Goal: Task Accomplishment & Management: Use online tool/utility

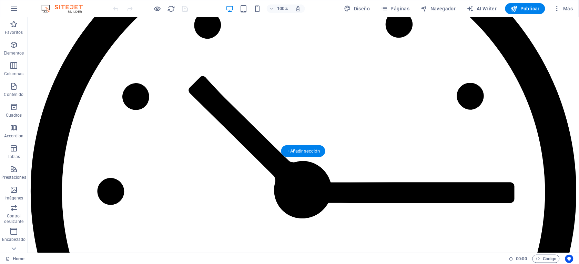
scroll to position [3442, 0]
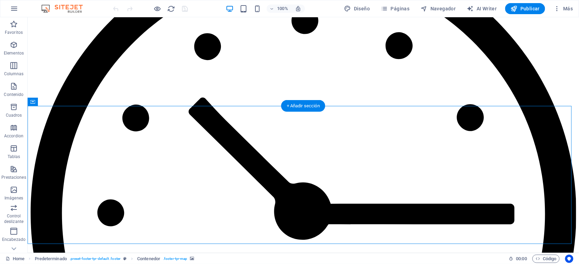
select select "px"
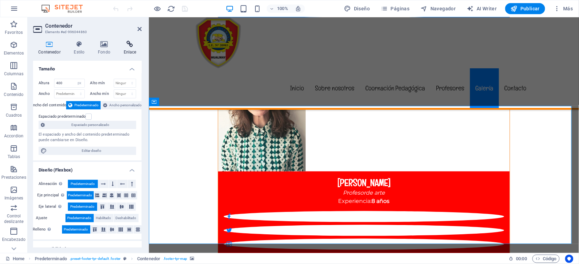
click at [128, 43] on icon at bounding box center [129, 44] width 23 height 7
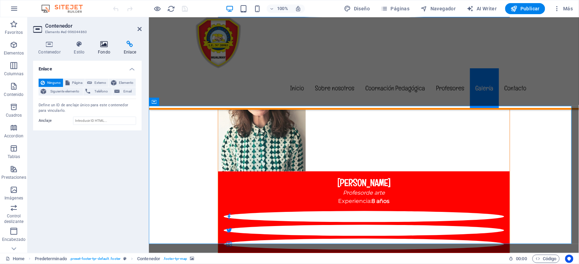
click at [102, 43] on icon at bounding box center [104, 44] width 23 height 7
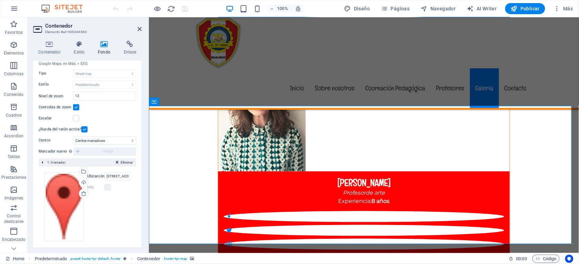
scroll to position [88, 0]
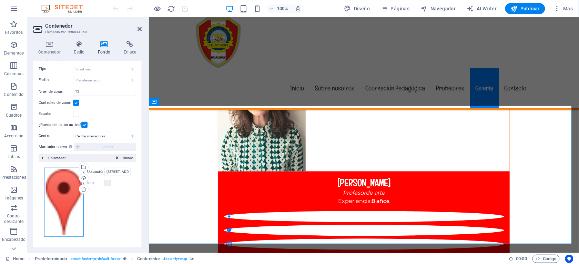
click at [67, 186] on div "Arrastra archivos aquí, haz clic para escoger archivos o selecciona archivos de…" at bounding box center [64, 201] width 40 height 69
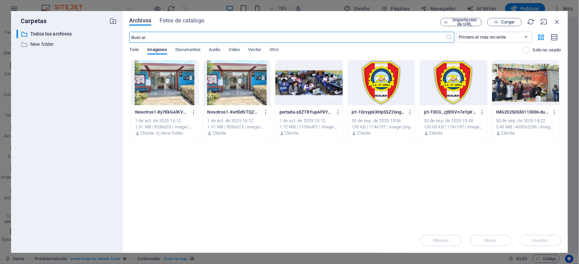
scroll to position [3453, 0]
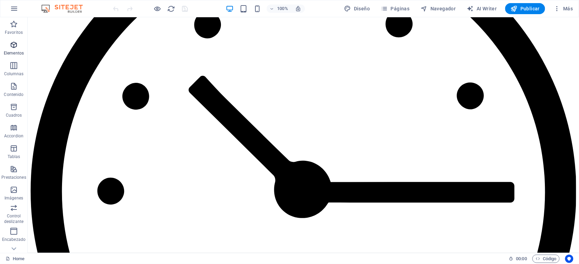
click at [16, 44] on icon "button" at bounding box center [14, 45] width 8 height 8
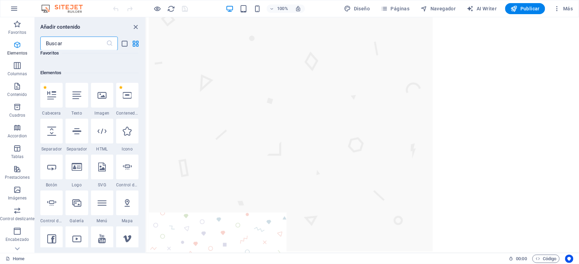
scroll to position [130, 0]
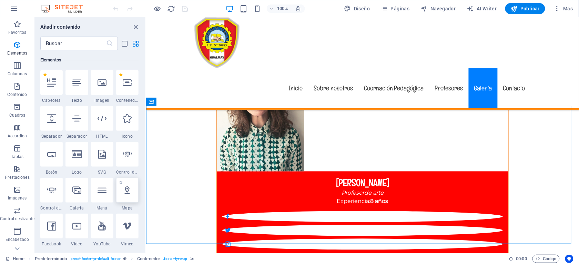
click at [128, 191] on icon at bounding box center [127, 189] width 9 height 9
select select "1"
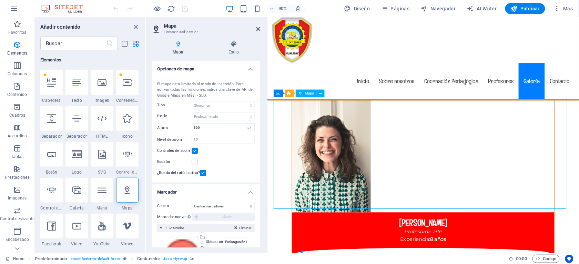
click at [170, 9] on icon "reload" at bounding box center [171, 9] width 8 height 8
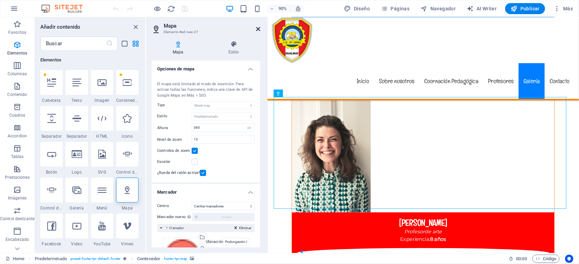
click at [257, 27] on icon at bounding box center [258, 29] width 4 height 6
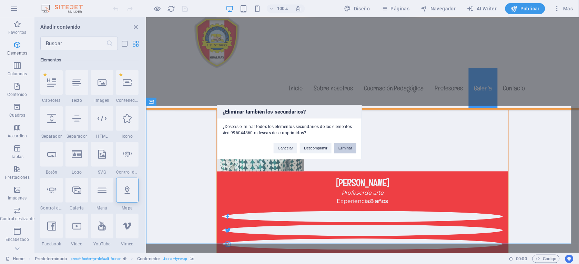
click at [346, 144] on button "Eliminar" at bounding box center [345, 148] width 22 height 10
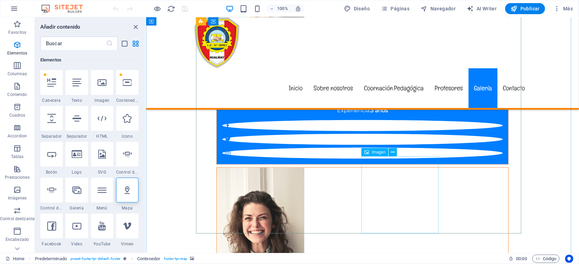
scroll to position [3338, 0]
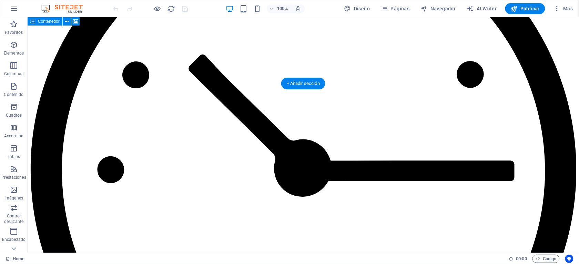
scroll to position [3411, 0]
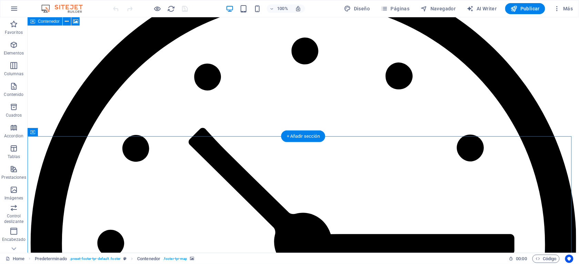
select select "px"
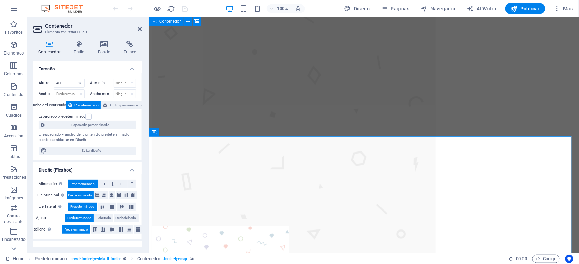
scroll to position [88, 0]
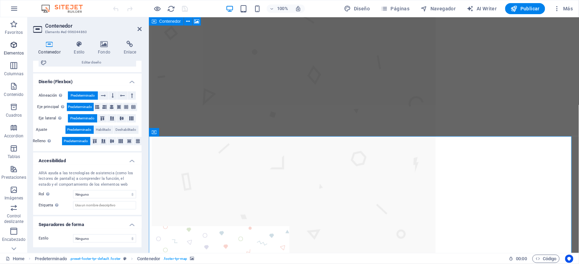
click at [13, 45] on icon "button" at bounding box center [14, 45] width 8 height 8
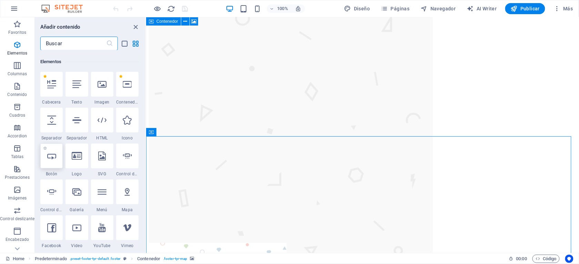
scroll to position [130, 0]
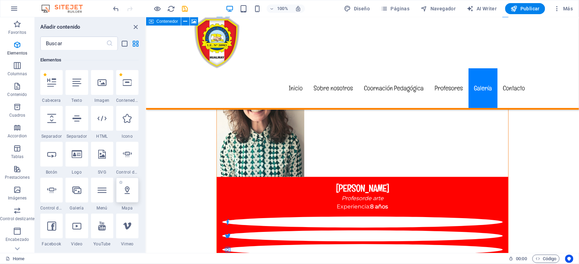
click at [128, 190] on icon at bounding box center [127, 189] width 9 height 9
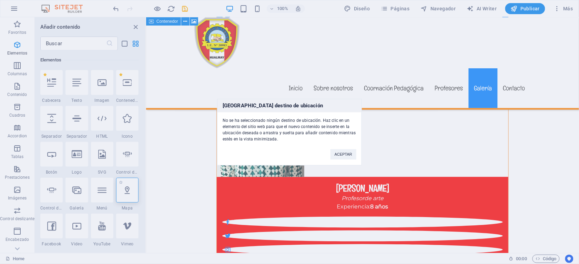
click at [128, 190] on div "Ningún destino de ubicación No se ha seleccionado ningún destino de ubicación. …" at bounding box center [289, 132] width 579 height 264
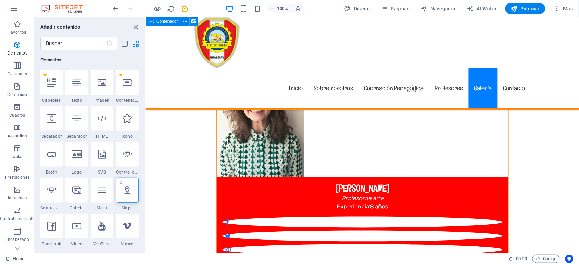
click at [128, 190] on icon at bounding box center [127, 189] width 9 height 9
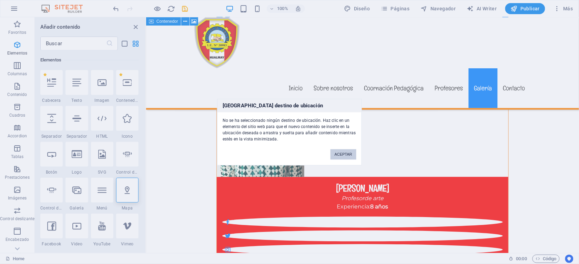
click at [337, 153] on button "ACEPTAR" at bounding box center [343, 154] width 26 height 10
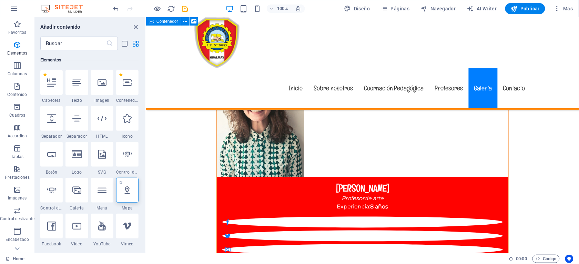
click at [129, 187] on icon at bounding box center [127, 189] width 9 height 9
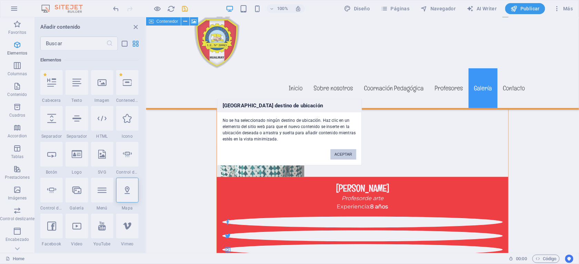
click at [340, 155] on button "ACEPTAR" at bounding box center [343, 154] width 26 height 10
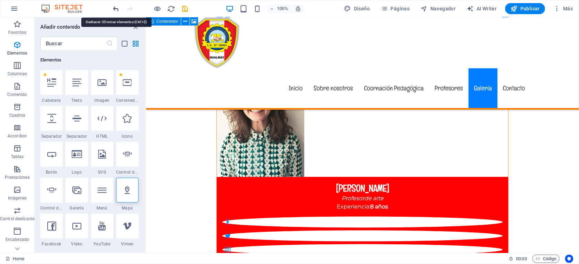
click at [112, 7] on icon "undo" at bounding box center [116, 9] width 8 height 8
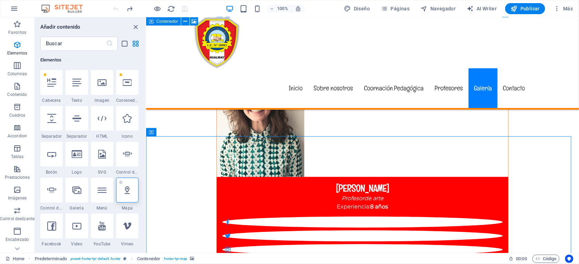
click at [126, 190] on icon at bounding box center [127, 189] width 9 height 9
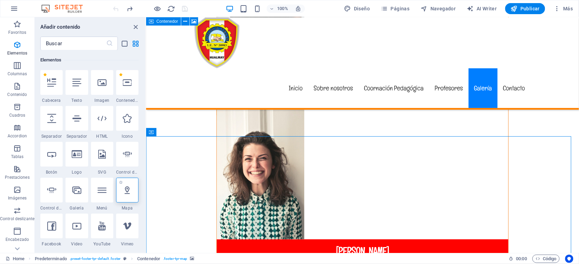
select select "1"
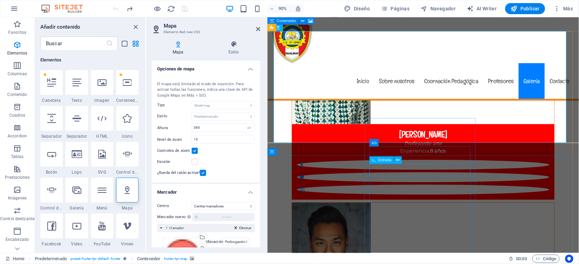
scroll to position [3360, 0]
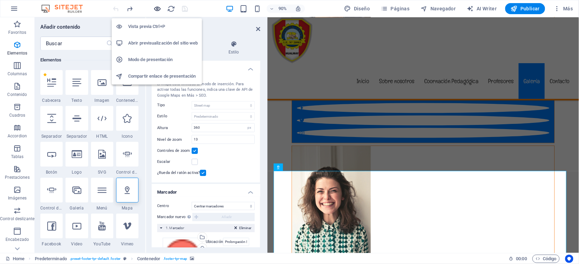
click at [157, 8] on icon "button" at bounding box center [158, 9] width 8 height 8
click at [154, 25] on h6 "Vista previa Ctrl+P" at bounding box center [163, 26] width 70 height 8
drag, startPoint x: 154, startPoint y: 25, endPoint x: 161, endPoint y: 22, distance: 7.4
click at [155, 24] on h6 "Vista previa Ctrl+P" at bounding box center [163, 26] width 70 height 8
click at [161, 22] on h6 "Vista previa Ctrl+P" at bounding box center [163, 26] width 70 height 8
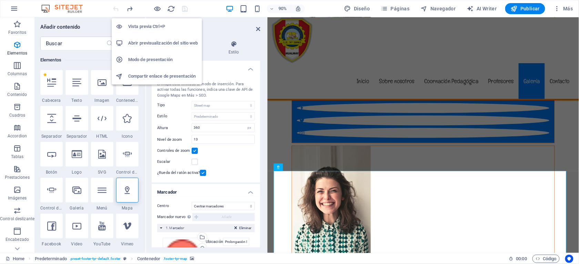
click at [161, 22] on h6 "Vista previa Ctrl+P" at bounding box center [163, 26] width 70 height 8
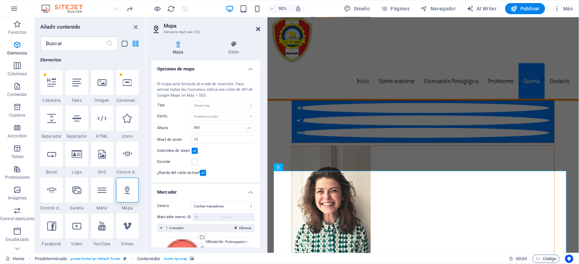
click at [256, 28] on icon at bounding box center [258, 29] width 4 height 6
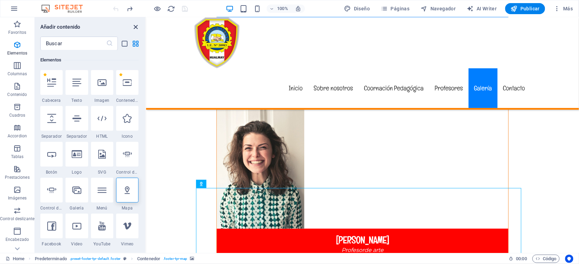
click at [134, 25] on icon "close panel" at bounding box center [136, 27] width 8 height 8
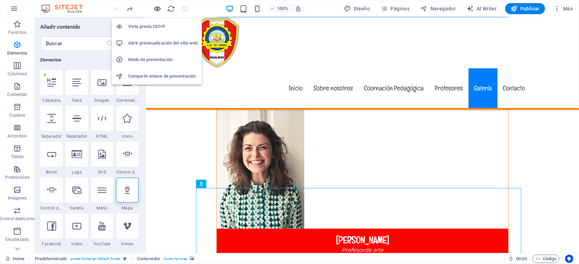
click at [159, 8] on icon "button" at bounding box center [158, 9] width 8 height 8
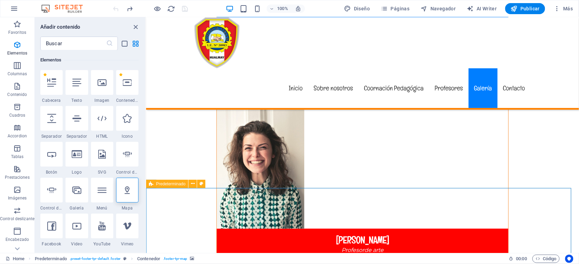
click at [150, 182] on icon at bounding box center [151, 184] width 4 height 8
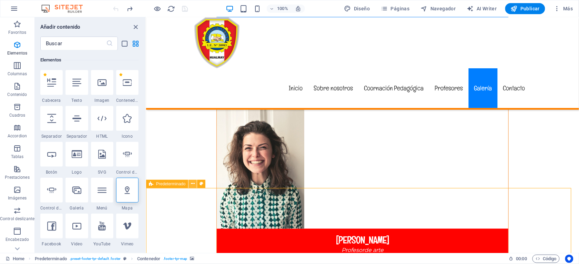
click at [193, 183] on icon at bounding box center [193, 183] width 4 height 7
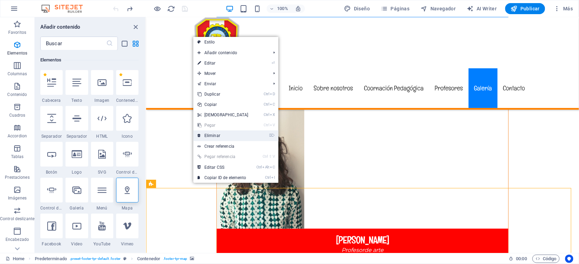
click at [217, 134] on link "⌦ Eliminar" at bounding box center [222, 135] width 59 height 10
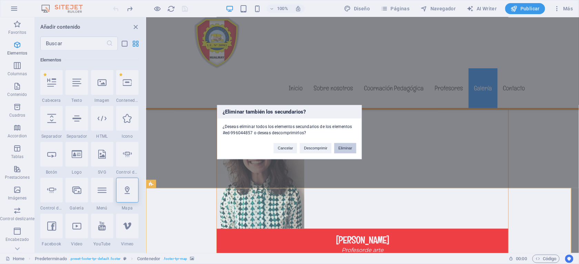
click at [335, 147] on button "Eliminar" at bounding box center [345, 148] width 22 height 10
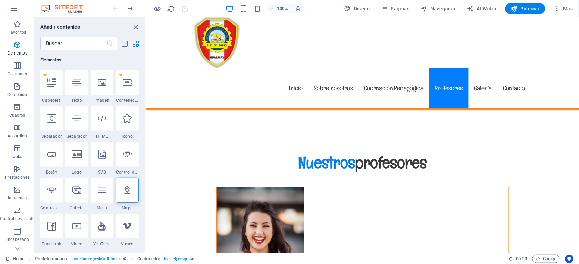
scroll to position [3295, 0]
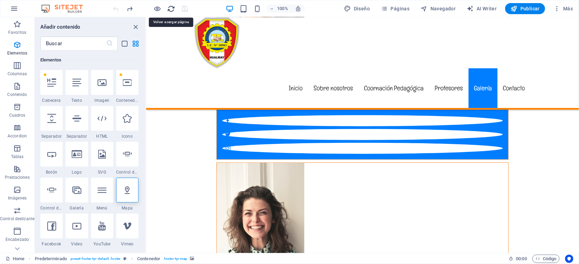
click at [170, 6] on icon "reload" at bounding box center [171, 9] width 8 height 8
click at [362, 247] on div "+" at bounding box center [362, 249] width 13 height 6
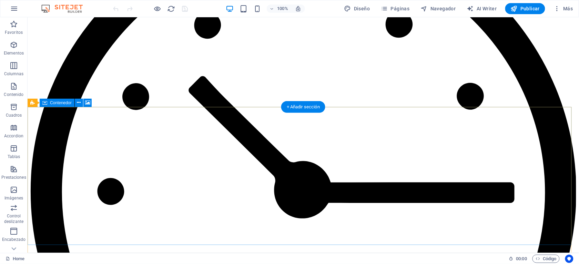
scroll to position [3411, 0]
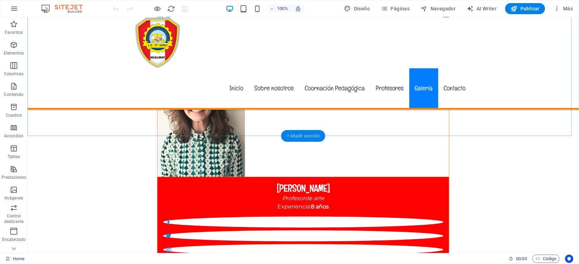
click at [299, 135] on div "+ Añadir sección" at bounding box center [303, 136] width 44 height 12
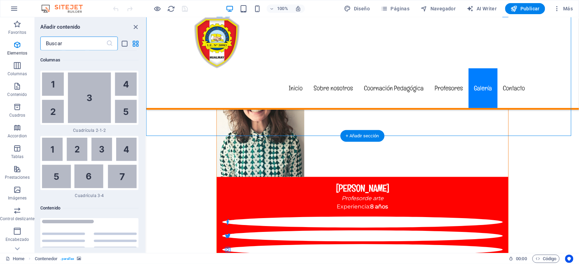
scroll to position [2290, 0]
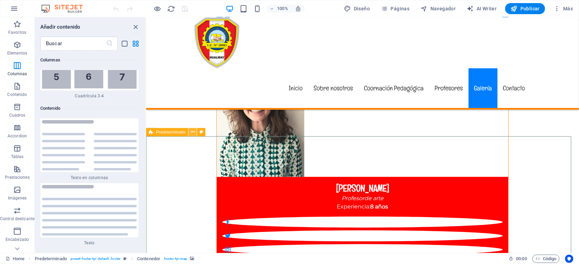
click at [194, 130] on icon at bounding box center [193, 131] width 4 height 7
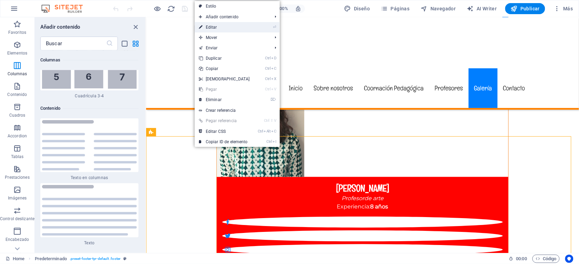
click at [216, 28] on link "⏎ Editar" at bounding box center [224, 27] width 59 height 10
select select "footer"
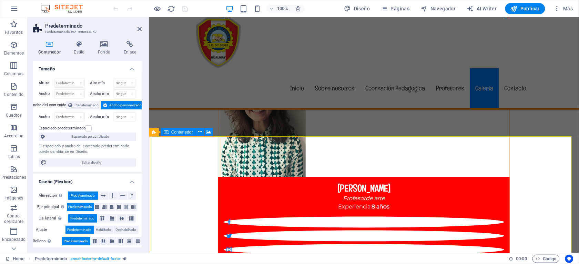
select select "px"
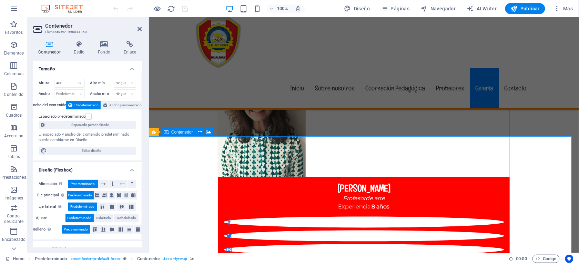
click at [16, 43] on icon "button" at bounding box center [14, 45] width 8 height 8
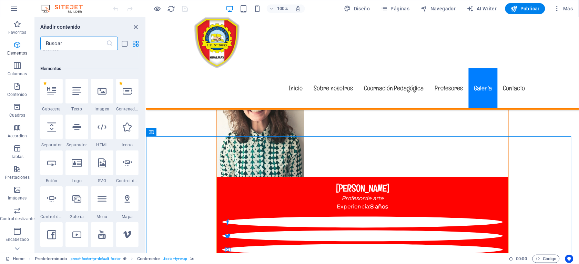
scroll to position [130, 0]
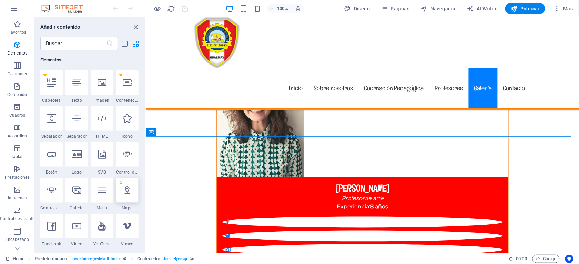
click at [129, 193] on icon at bounding box center [127, 189] width 9 height 9
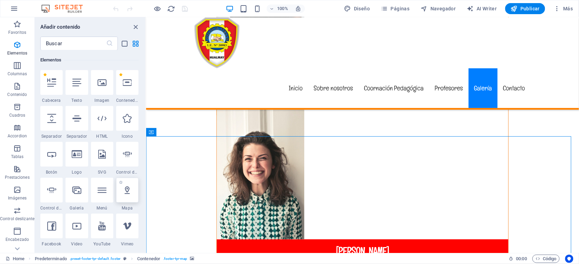
select select "1"
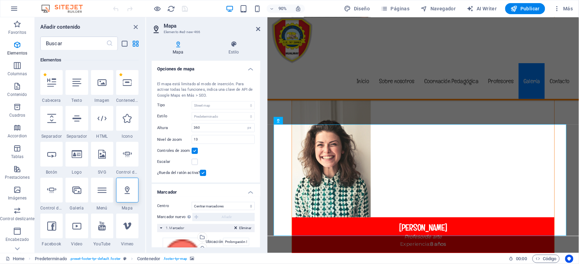
scroll to position [70, 0]
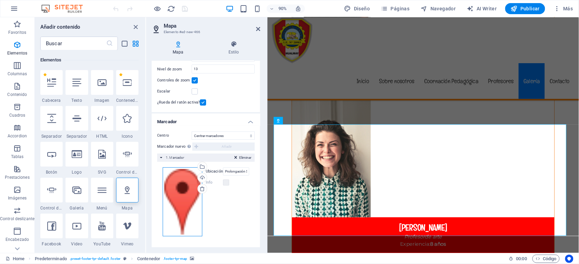
click at [189, 181] on div "Arrastra archivos aquí, haz clic para escoger archivos o selecciona archivos de…" at bounding box center [183, 201] width 40 height 69
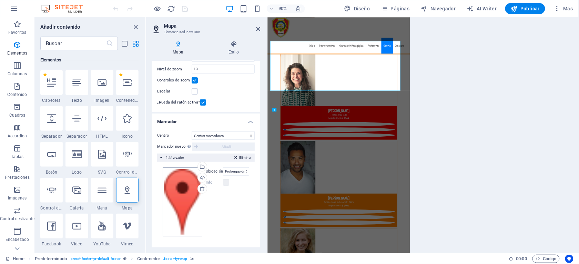
scroll to position [3471, 0]
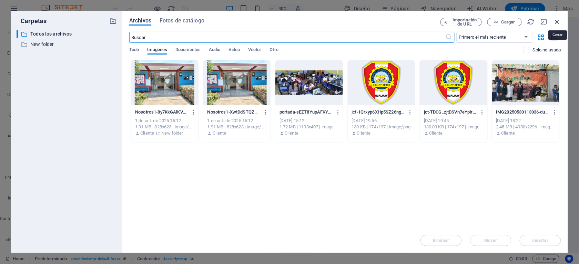
click at [558, 20] on icon "button" at bounding box center [557, 22] width 8 height 8
select select "image"
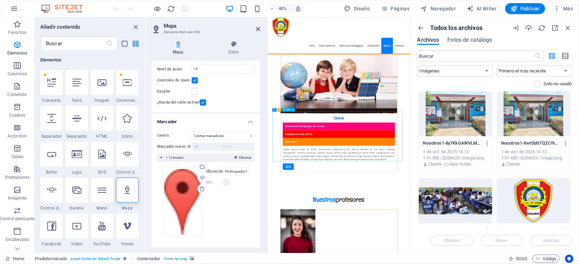
drag, startPoint x: 578, startPoint y: 292, endPoint x: 562, endPoint y: 292, distance: 15.9
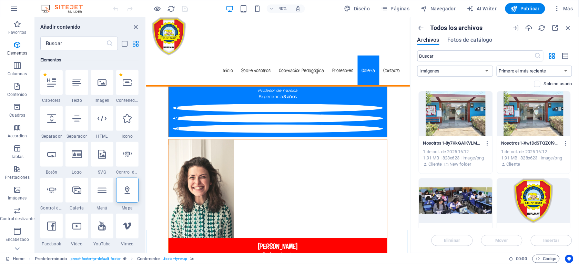
scroll to position [3423, 0]
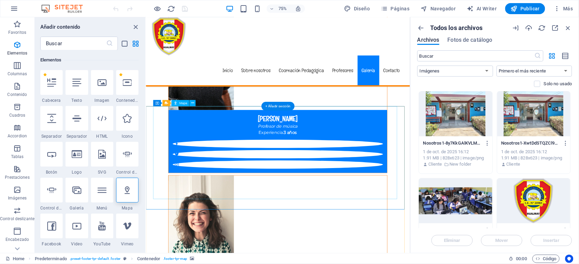
drag, startPoint x: 473, startPoint y: 242, endPoint x: 408, endPoint y: 230, distance: 65.6
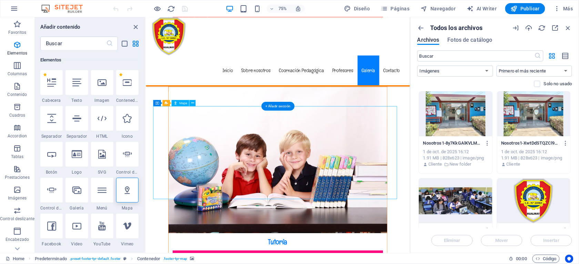
select select "1"
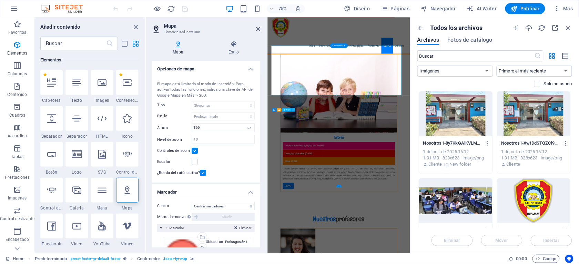
scroll to position [3471, 0]
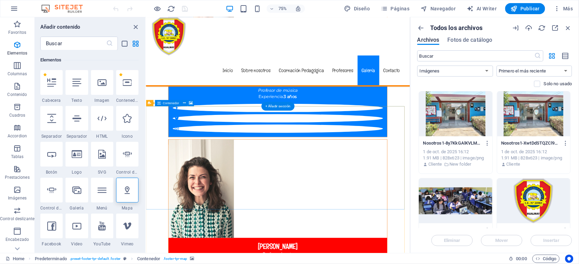
scroll to position [3423, 0]
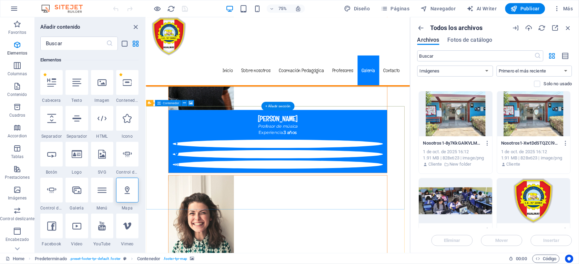
select select "px"
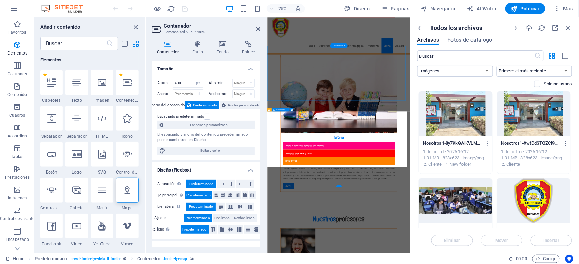
scroll to position [3471, 0]
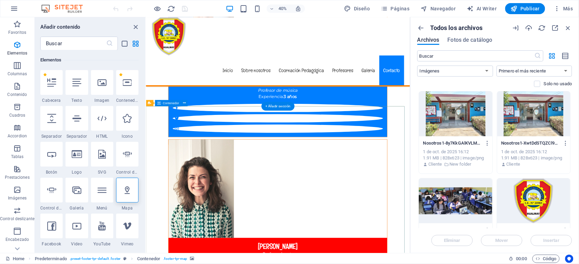
scroll to position [3423, 0]
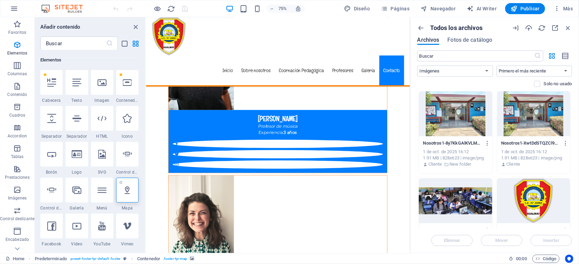
click at [130, 190] on icon at bounding box center [127, 189] width 9 height 9
click at [131, 190] on icon at bounding box center [127, 189] width 9 height 9
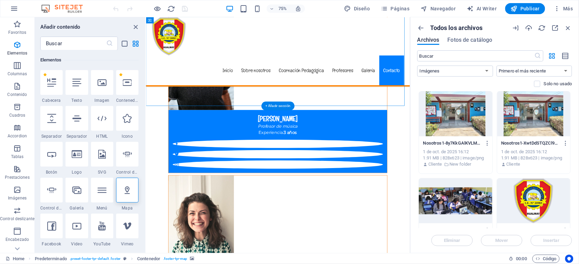
click at [283, 106] on div "+ Añadir sección" at bounding box center [278, 106] width 33 height 9
click at [278, 102] on div "+ Añadir sección" at bounding box center [278, 106] width 33 height 9
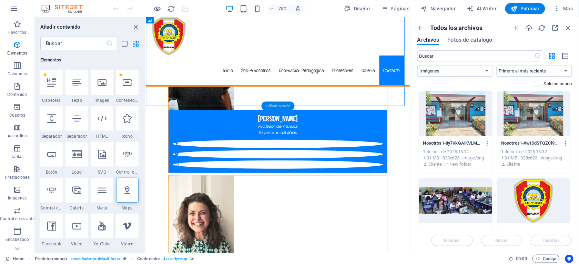
drag, startPoint x: 278, startPoint y: 101, endPoint x: 180, endPoint y: 110, distance: 97.9
click at [278, 102] on div "+ Añadir sección" at bounding box center [278, 106] width 33 height 9
click at [415, 106] on div "Todos los archivos Archivos Fotos de catálogo ​ Todo Imágenes Documentos Audio …" at bounding box center [494, 134] width 169 height 235
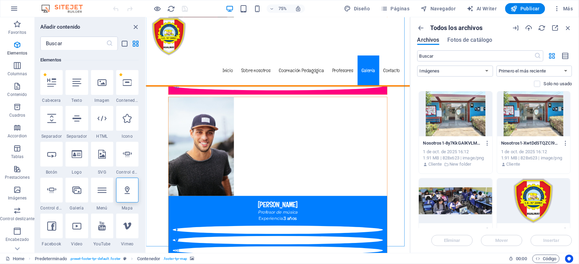
scroll to position [3391, 0]
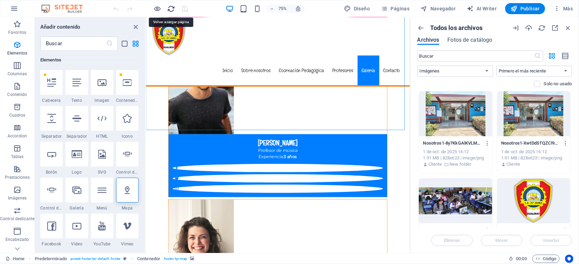
click at [172, 6] on icon "reload" at bounding box center [171, 9] width 8 height 8
click at [171, 126] on span "Contenedor" at bounding box center [171, 126] width 16 height 3
click at [179, 126] on button at bounding box center [181, 127] width 6 height 6
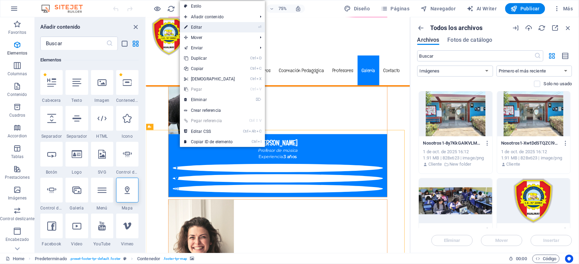
click at [212, 27] on link "⏎ Editar" at bounding box center [209, 27] width 59 height 10
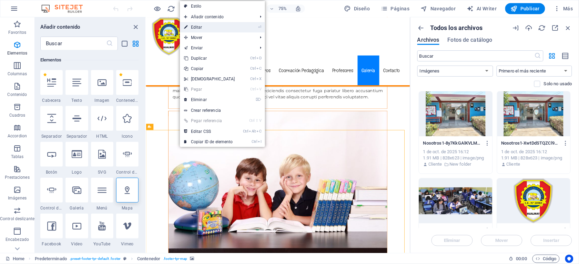
select select "footer"
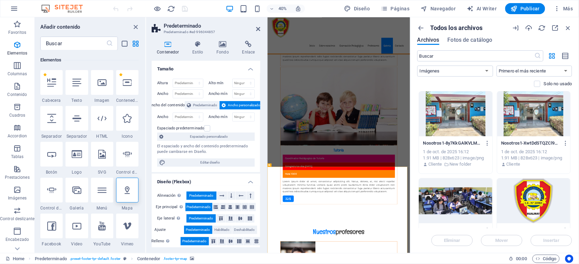
scroll to position [3333, 0]
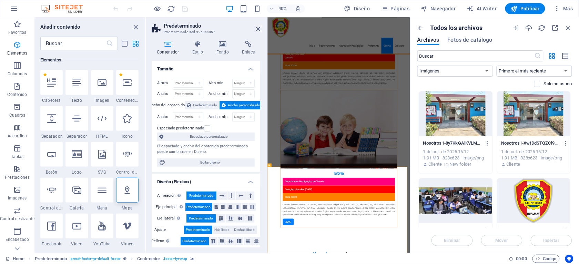
click at [11, 45] on span "Elementos" at bounding box center [17, 49] width 34 height 17
click at [127, 188] on icon at bounding box center [127, 189] width 9 height 9
click at [126, 188] on icon at bounding box center [127, 189] width 9 height 9
click at [130, 186] on icon at bounding box center [127, 189] width 9 height 9
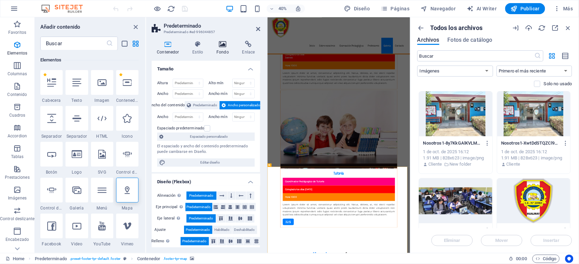
click at [220, 45] on icon at bounding box center [222, 44] width 23 height 7
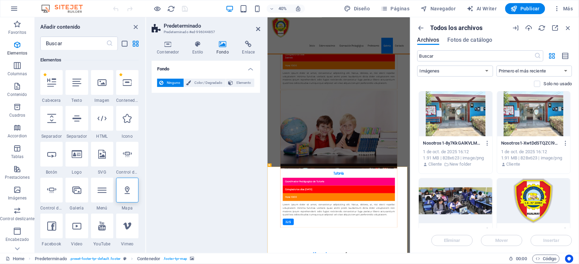
click at [172, 80] on span "Ninguno" at bounding box center [173, 83] width 16 height 8
click at [236, 82] on span "Elemento" at bounding box center [243, 83] width 17 height 8
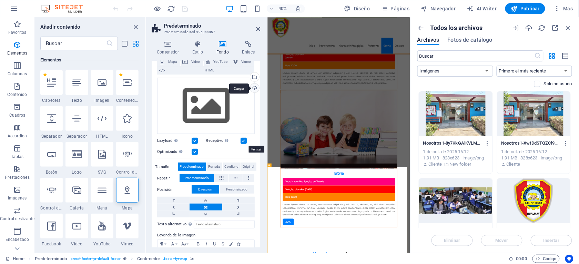
scroll to position [36, 0]
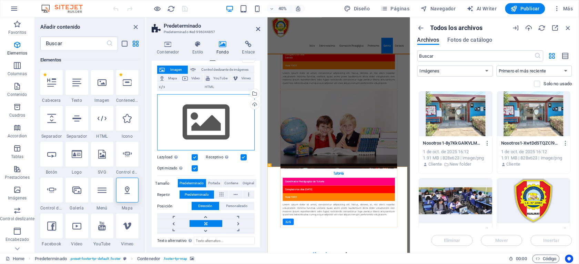
click at [206, 121] on div "Arrastra archivos aquí, haz clic para escoger archivos o selecciona archivos de…" at bounding box center [206, 122] width 98 height 57
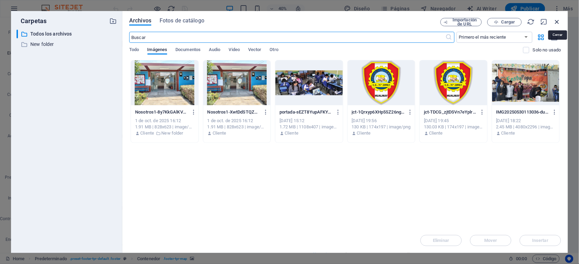
click at [559, 20] on icon "button" at bounding box center [557, 22] width 8 height 8
select select "image"
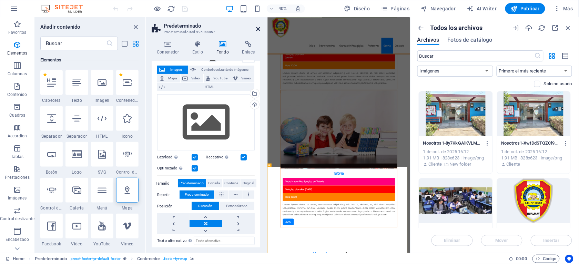
click at [257, 28] on icon at bounding box center [258, 29] width 4 height 6
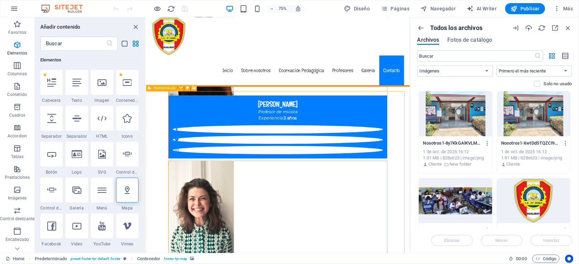
click at [152, 89] on div "Predeterminado" at bounding box center [162, 88] width 32 height 6
click at [180, 88] on icon at bounding box center [181, 88] width 3 height 6
click at [18, 51] on p "Elementos" at bounding box center [17, 53] width 20 height 6
click at [17, 44] on icon "button" at bounding box center [17, 45] width 8 height 8
click at [19, 44] on icon "button" at bounding box center [17, 45] width 8 height 8
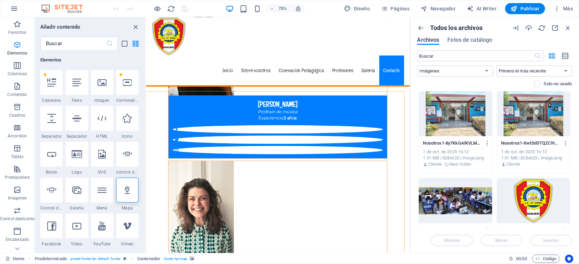
click at [19, 44] on icon "button" at bounding box center [17, 45] width 8 height 8
click at [136, 27] on icon "close panel" at bounding box center [136, 27] width 8 height 8
click at [133, 25] on icon "close panel" at bounding box center [136, 27] width 8 height 8
click at [134, 23] on icon "close panel" at bounding box center [136, 27] width 8 height 8
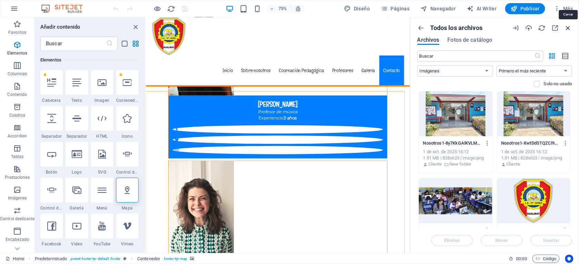
click at [570, 26] on icon "button" at bounding box center [569, 28] width 8 height 8
click at [570, 29] on icon "button" at bounding box center [569, 28] width 8 height 8
click at [569, 15] on div "75% Diseño Páginas Navegador AI Writer Publicar Más" at bounding box center [289, 8] width 578 height 17
click at [567, 24] on icon "button" at bounding box center [569, 28] width 8 height 8
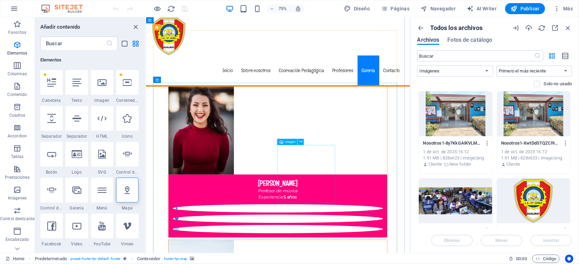
scroll to position [3081, 0]
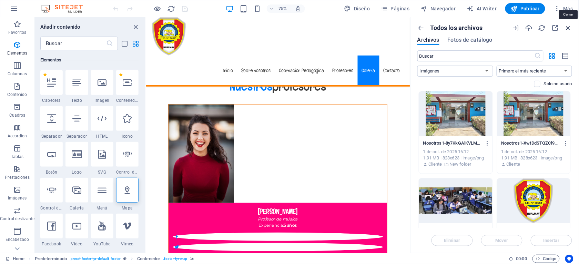
click at [569, 26] on icon "button" at bounding box center [569, 28] width 8 height 8
click at [135, 23] on icon "close panel" at bounding box center [136, 27] width 8 height 8
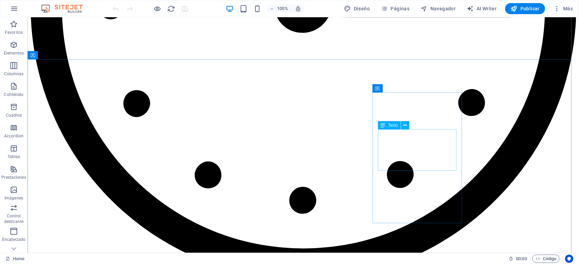
scroll to position [3442, 0]
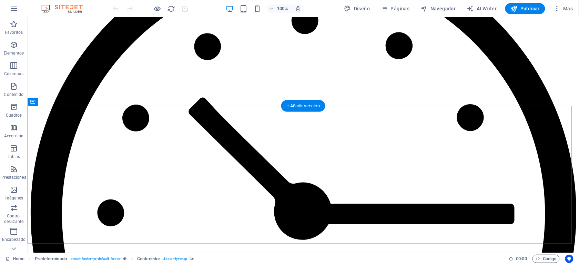
select select "px"
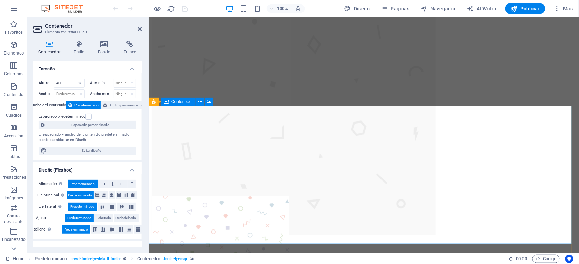
click at [14, 45] on icon "button" at bounding box center [14, 45] width 8 height 8
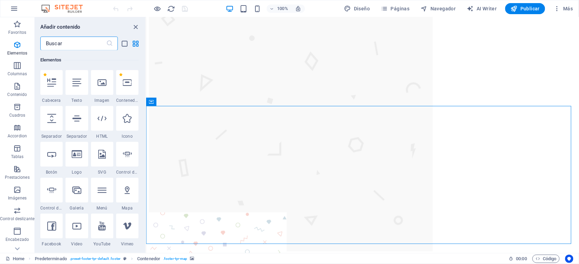
scroll to position [130, 0]
click at [126, 192] on icon at bounding box center [127, 189] width 9 height 9
select select "1"
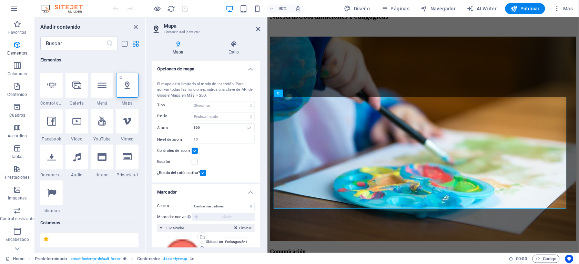
scroll to position [233, 0]
click at [134, 26] on icon "close panel" at bounding box center [136, 27] width 8 height 8
click at [254, 27] on h2 "Mapa" at bounding box center [212, 26] width 96 height 6
click at [257, 27] on icon at bounding box center [258, 29] width 4 height 6
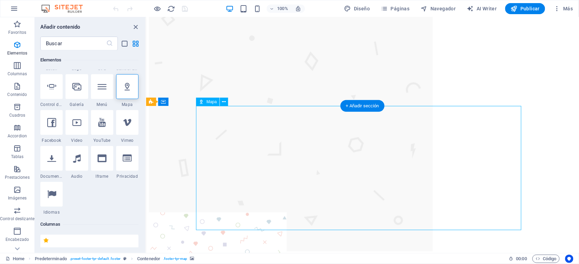
drag, startPoint x: 254, startPoint y: 163, endPoint x: 235, endPoint y: 109, distance: 57.3
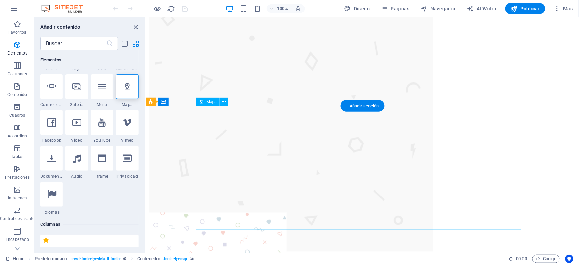
drag, startPoint x: 268, startPoint y: 177, endPoint x: 277, endPoint y: 175, distance: 9.4
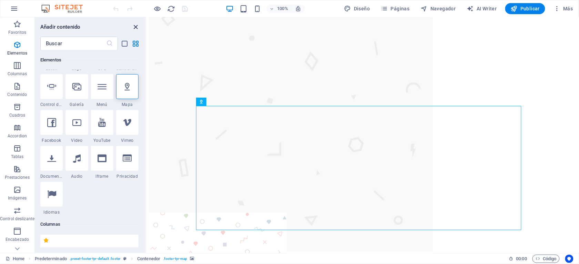
click at [135, 26] on icon "close panel" at bounding box center [136, 27] width 8 height 8
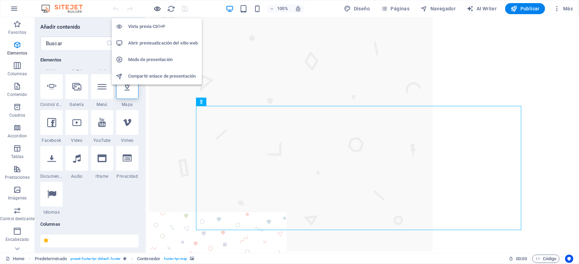
click at [156, 8] on icon "button" at bounding box center [158, 9] width 8 height 8
click at [150, 24] on h6 "Vista previa Ctrl+P" at bounding box center [163, 26] width 70 height 8
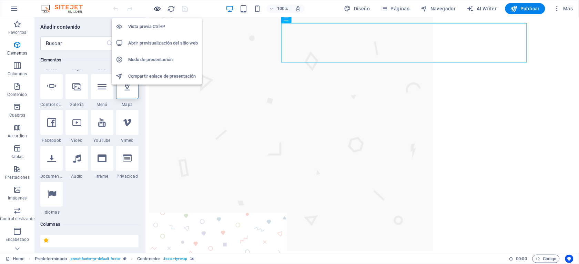
click at [157, 8] on icon "button" at bounding box center [158, 9] width 8 height 8
click at [157, 7] on icon "button" at bounding box center [158, 9] width 8 height 8
click at [158, 7] on icon "button" at bounding box center [158, 9] width 8 height 8
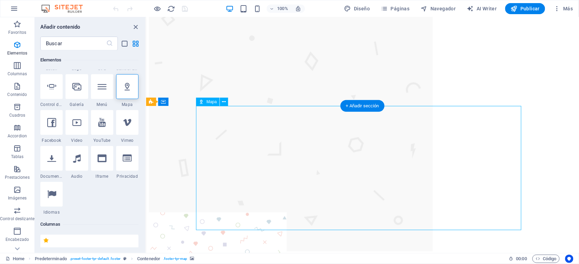
select select "1"
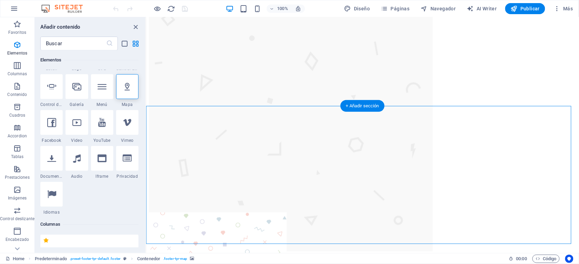
select select "px"
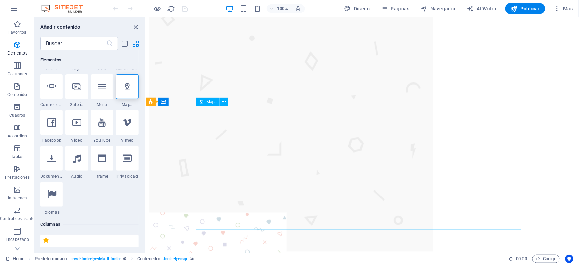
drag, startPoint x: 316, startPoint y: 129, endPoint x: 421, endPoint y: 126, distance: 104.8
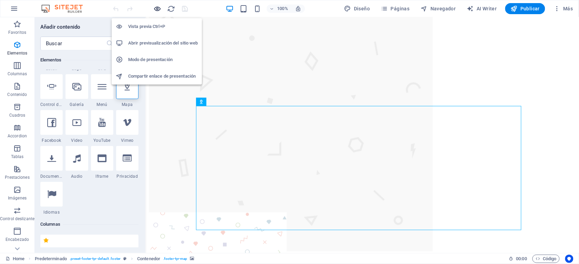
click at [157, 8] on icon "button" at bounding box center [158, 9] width 8 height 8
click at [154, 26] on h6 "Vista previa Ctrl+P" at bounding box center [163, 26] width 70 height 8
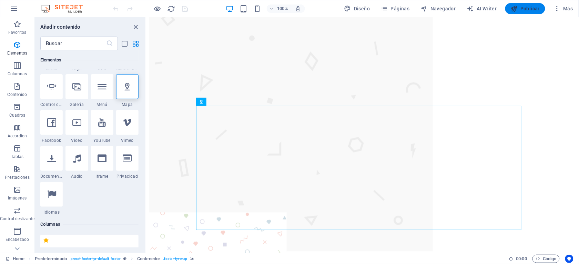
click at [527, 7] on span "Publicar" at bounding box center [525, 8] width 29 height 7
click at [526, 6] on span "Publicar" at bounding box center [525, 8] width 29 height 7
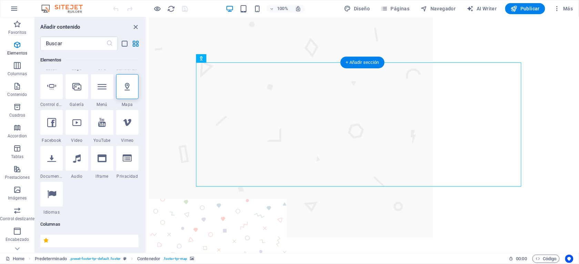
scroll to position [3442, 0]
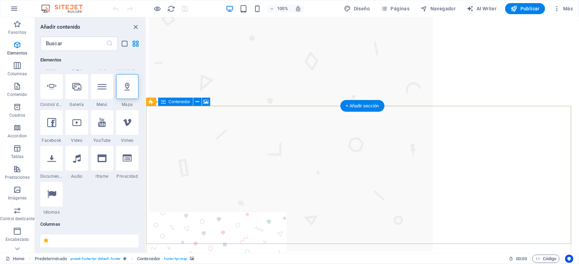
click at [363, 105] on div "+ Añadir sección" at bounding box center [362, 106] width 44 height 12
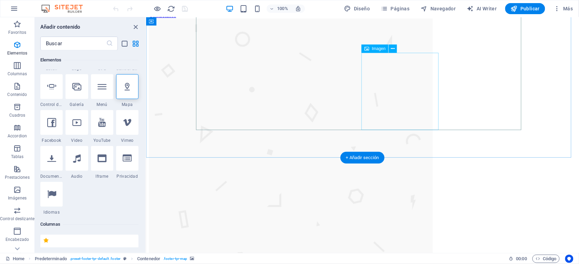
scroll to position [3390, 0]
click at [359, 156] on div "+ Añadir sección" at bounding box center [362, 158] width 44 height 12
click at [361, 156] on div "+ Añadir sección" at bounding box center [362, 158] width 44 height 12
click at [344, 155] on div "+ Añadir sección" at bounding box center [362, 158] width 44 height 12
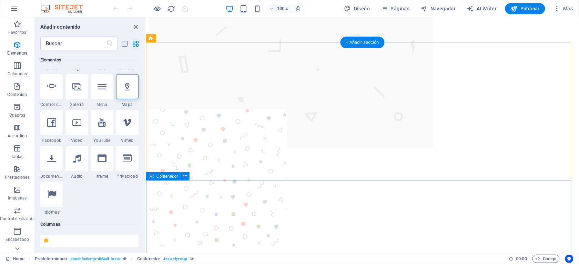
scroll to position [3442, 0]
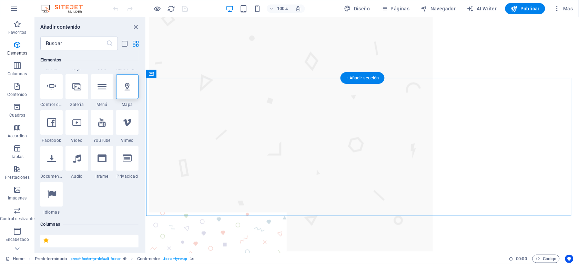
scroll to position [3494, 0]
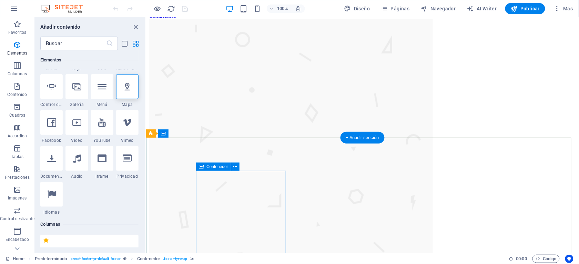
scroll to position [3442, 0]
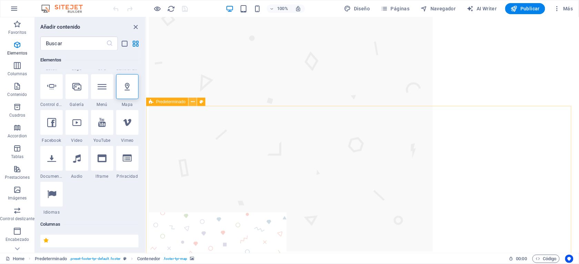
click at [192, 103] on icon at bounding box center [193, 101] width 4 height 7
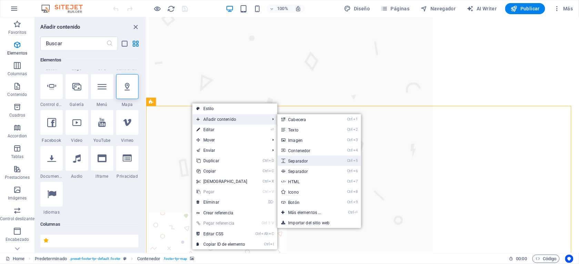
click at [313, 161] on link "Ctrl 5 Separador" at bounding box center [306, 160] width 58 height 10
select select "px"
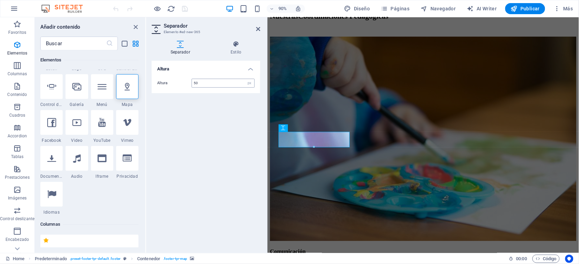
click at [201, 82] on input "50" at bounding box center [223, 83] width 62 height 8
click at [236, 82] on input "50" at bounding box center [223, 83] width 62 height 8
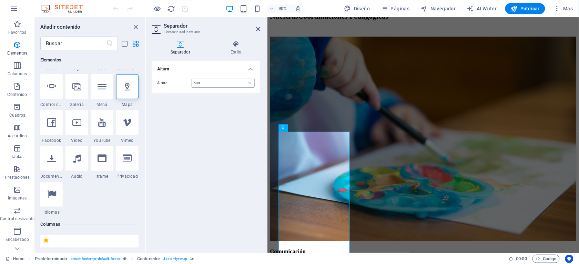
type input "500"
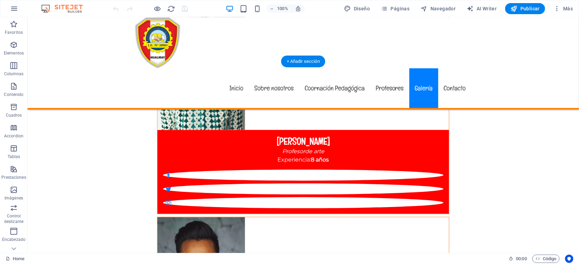
scroll to position [3390, 0]
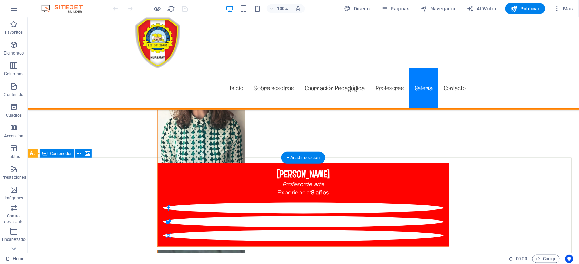
scroll to position [3442, 0]
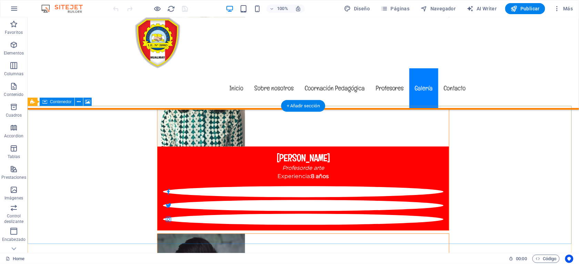
select select "px"
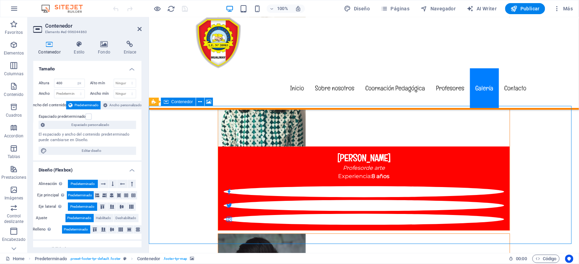
click at [443, 68] on nav "Inicio Sobre nosotros Coornación Pedagógica Profesores Galería Contacto" at bounding box center [363, 88] width 336 height 40
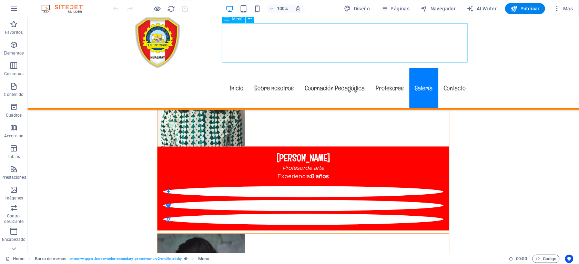
click at [385, 68] on nav "Inicio Sobre nosotros Coornación Pedagógica Profesores Galería Contacto" at bounding box center [303, 88] width 336 height 40
click at [341, 68] on nav "Inicio Sobre nosotros Coornación Pedagógica Profesores Galería Contacto" at bounding box center [303, 88] width 336 height 40
click at [267, 68] on nav "Inicio Sobre nosotros Coornación Pedagógica Profesores Galería Contacto" at bounding box center [303, 88] width 336 height 40
click at [236, 68] on nav "Inicio Sobre nosotros Coornación Pedagógica Profesores Galería Contacto" at bounding box center [303, 88] width 336 height 40
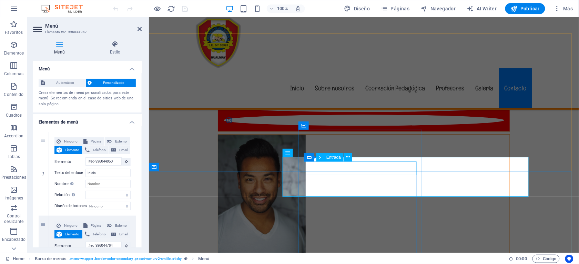
scroll to position [3494, 0]
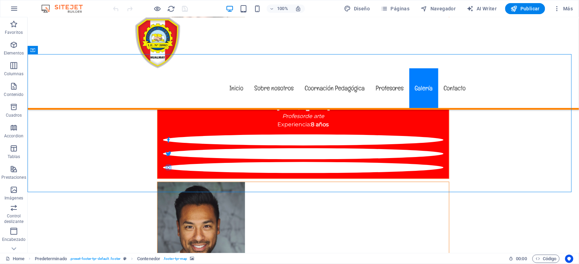
select select "px"
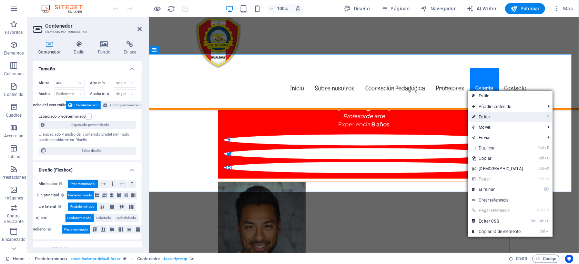
click at [478, 118] on link "⏎ Editar" at bounding box center [497, 117] width 59 height 10
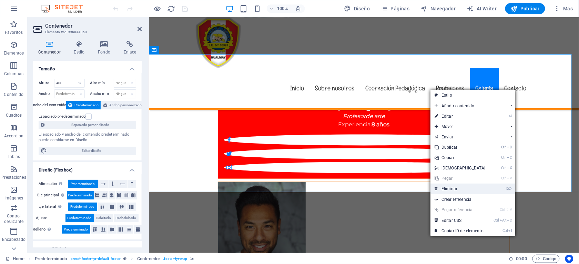
click at [455, 186] on link "⌦ Eliminar" at bounding box center [459, 188] width 59 height 10
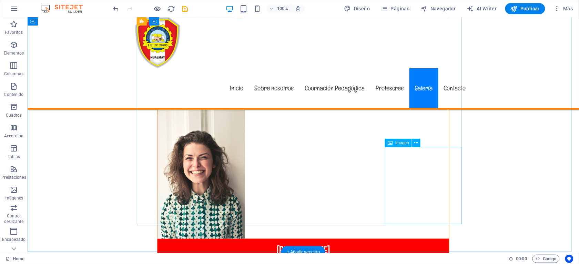
scroll to position [3390, 0]
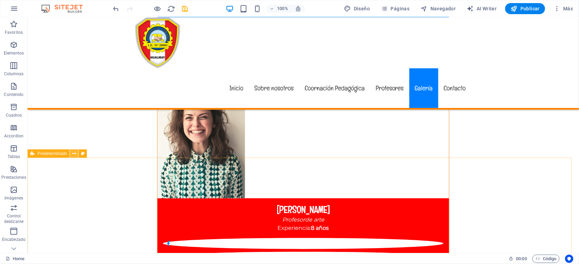
click at [76, 154] on icon at bounding box center [74, 153] width 4 height 7
click at [13, 43] on icon "button" at bounding box center [14, 45] width 8 height 8
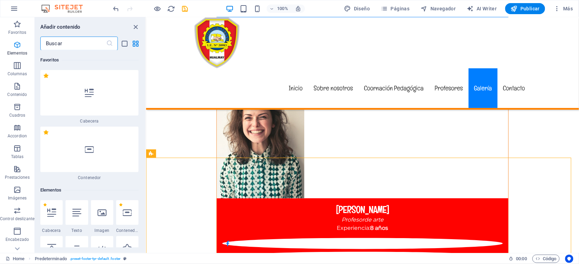
scroll to position [130, 0]
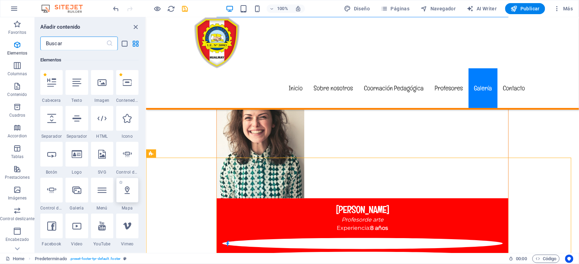
click at [128, 191] on icon at bounding box center [127, 189] width 9 height 9
select select "1"
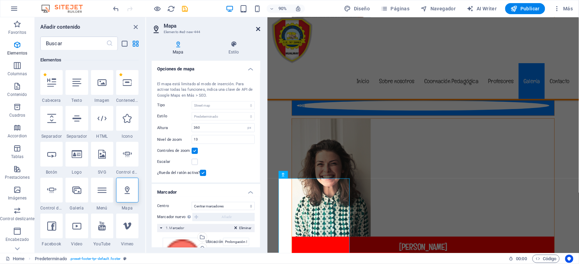
click at [258, 28] on icon at bounding box center [258, 29] width 4 height 6
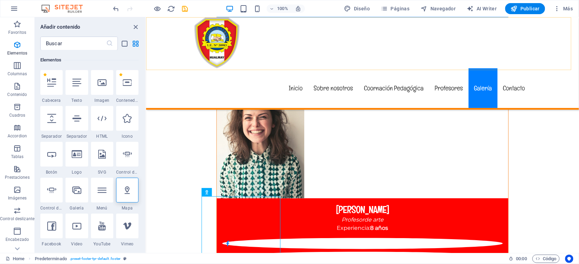
click at [257, 28] on div "Menú Inicio Sobre nosotros Coornación Pedagógica Profesores Galería Contacto" at bounding box center [362, 63] width 433 height 92
click at [133, 26] on icon "close panel" at bounding box center [136, 27] width 8 height 8
click at [136, 26] on icon "close panel" at bounding box center [136, 27] width 8 height 8
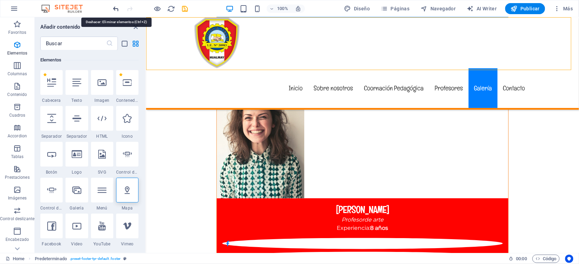
click at [116, 7] on icon "undo" at bounding box center [116, 9] width 8 height 8
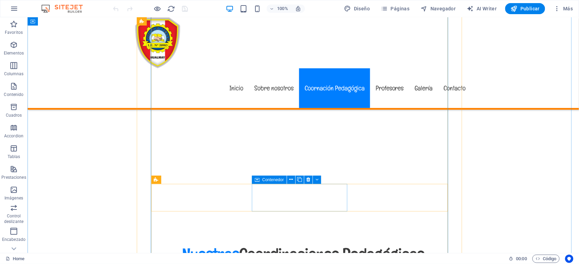
scroll to position [1116, 0]
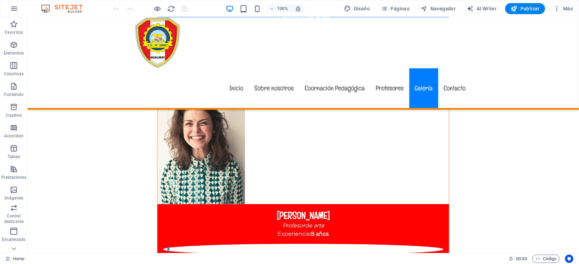
scroll to position [3401, 0]
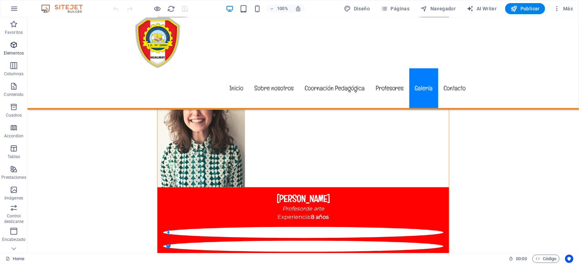
click at [12, 42] on icon "button" at bounding box center [14, 45] width 8 height 8
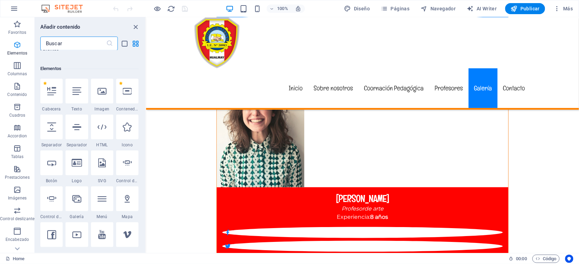
scroll to position [130, 0]
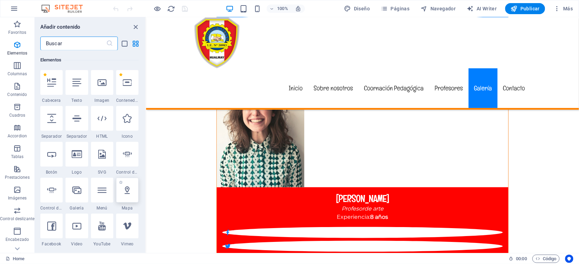
click at [126, 189] on icon at bounding box center [127, 189] width 9 height 9
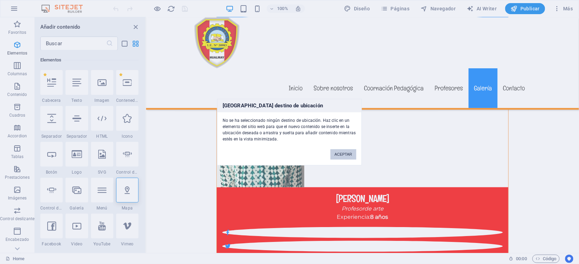
click at [336, 152] on button "ACEPTAR" at bounding box center [343, 154] width 26 height 10
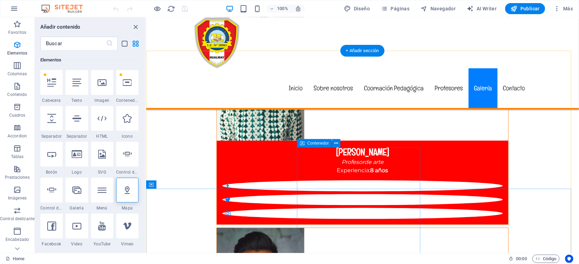
scroll to position [3401, 0]
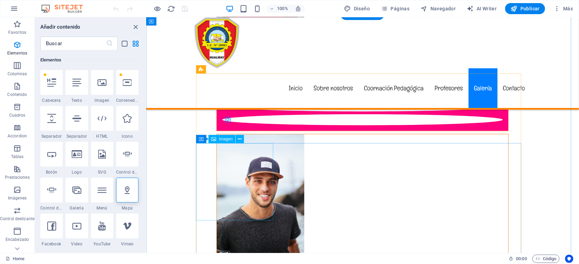
scroll to position [3091, 0]
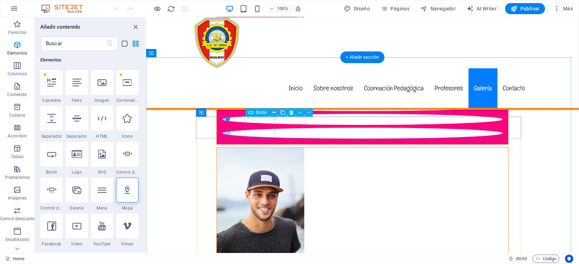
drag, startPoint x: 255, startPoint y: 127, endPoint x: 263, endPoint y: 127, distance: 7.6
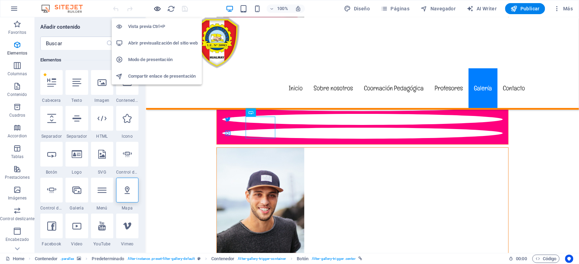
click at [156, 8] on icon "button" at bounding box center [158, 9] width 8 height 8
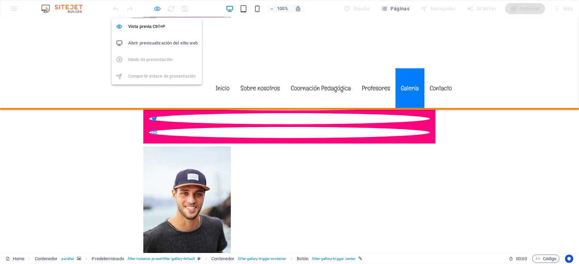
scroll to position [3088, 0]
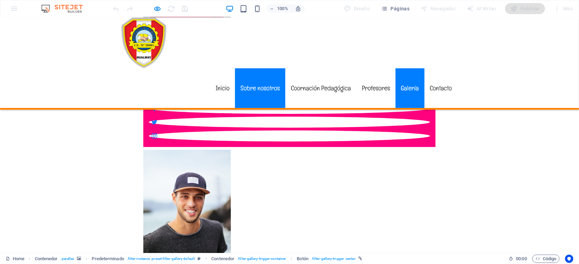
click at [268, 68] on link "Sobre nosotros" at bounding box center [260, 88] width 50 height 40
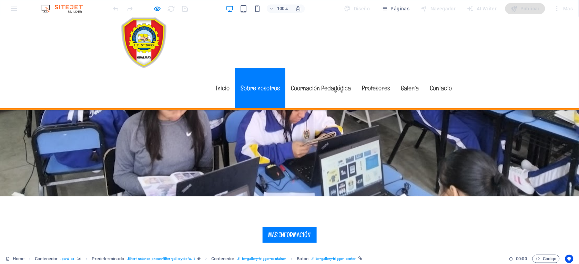
scroll to position [207, 0]
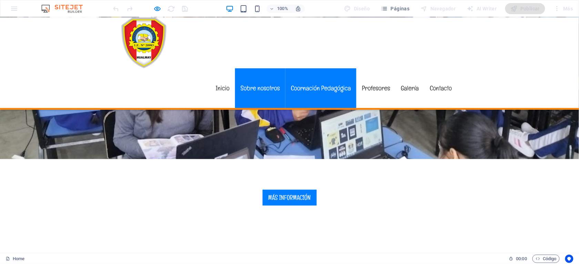
click at [304, 68] on link "Coornación Pedagógica" at bounding box center [320, 88] width 71 height 40
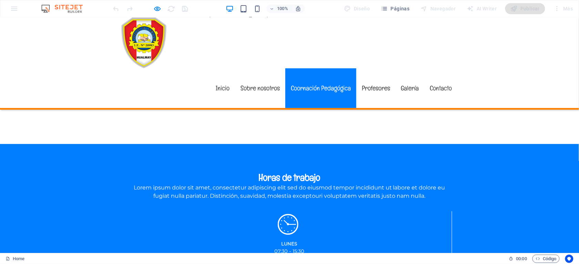
scroll to position [561, 0]
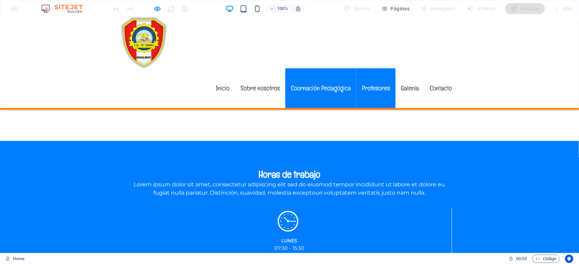
click at [368, 83] on font "Profesores" at bounding box center [376, 87] width 28 height 9
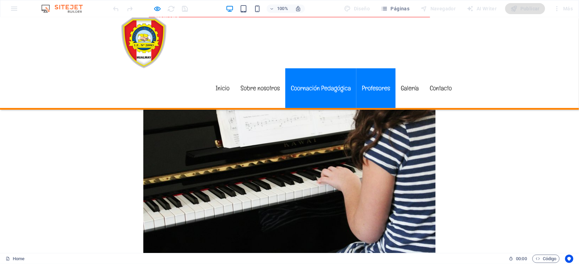
scroll to position [1856, 0]
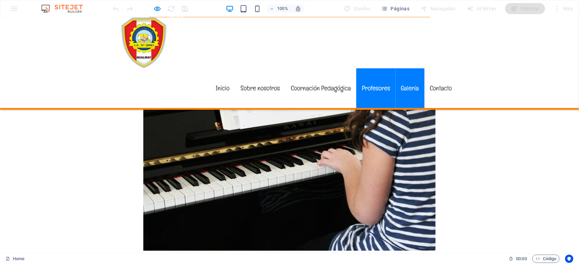
click at [403, 68] on link "Galería" at bounding box center [410, 88] width 29 height 40
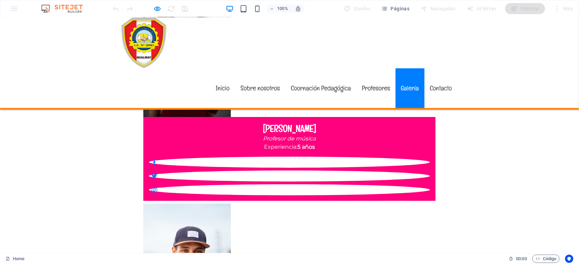
scroll to position [3075, 0]
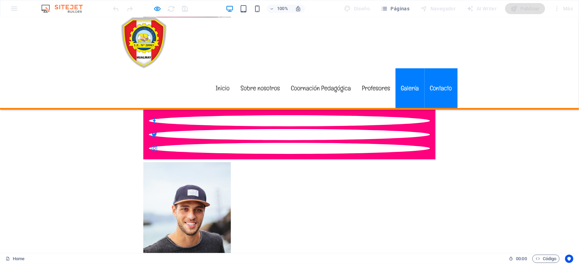
click at [445, 68] on link "Contacto" at bounding box center [441, 88] width 33 height 40
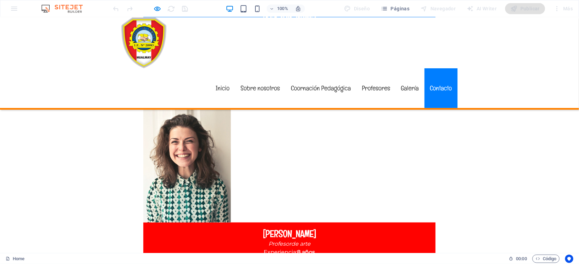
scroll to position [3376, 0]
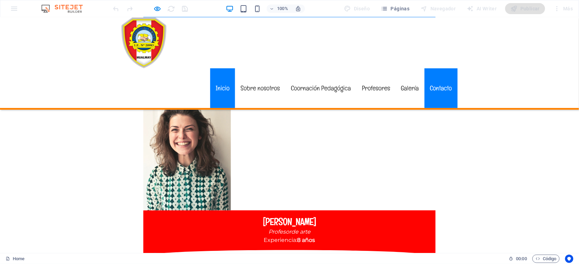
click at [219, 68] on link "Inicio" at bounding box center [222, 88] width 25 height 40
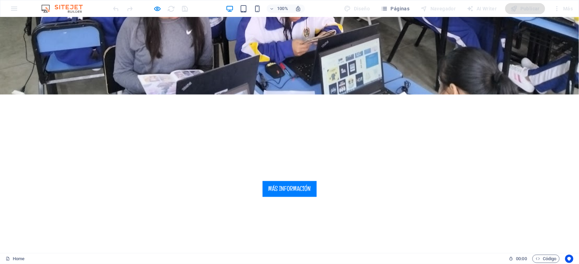
scroll to position [0, 0]
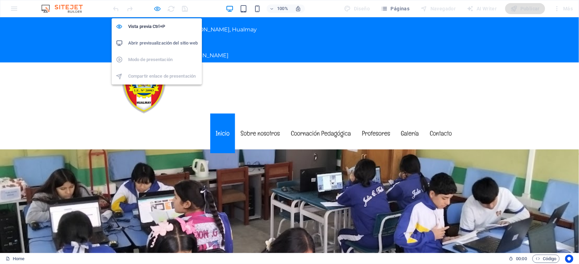
click at [155, 8] on icon "button" at bounding box center [158, 9] width 8 height 8
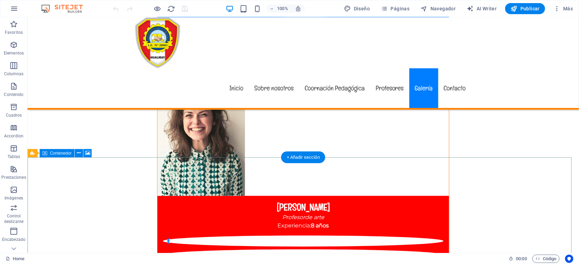
scroll to position [3390, 0]
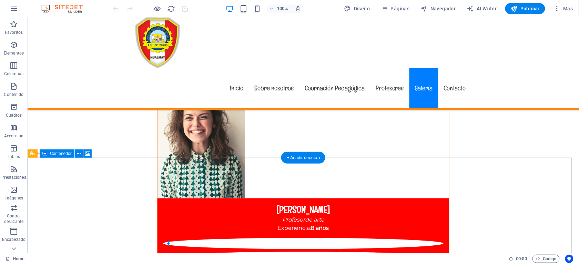
drag, startPoint x: 206, startPoint y: 173, endPoint x: 215, endPoint y: 174, distance: 8.6
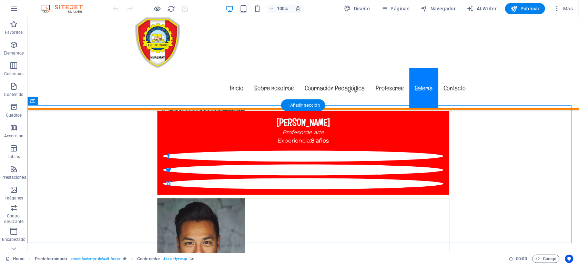
scroll to position [3494, 0]
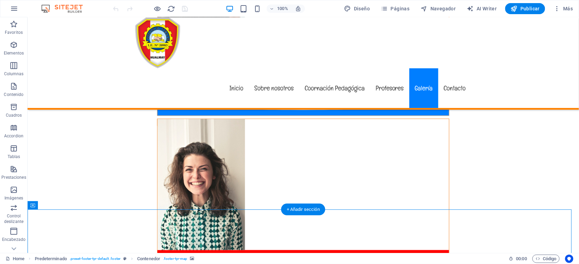
scroll to position [3390, 0]
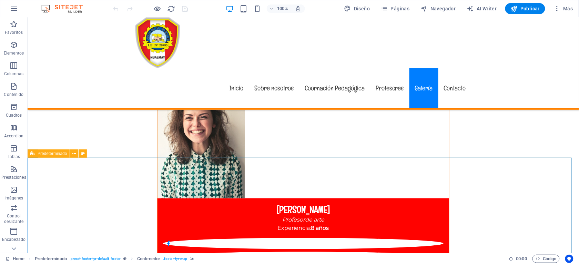
click at [34, 153] on icon at bounding box center [32, 153] width 4 height 8
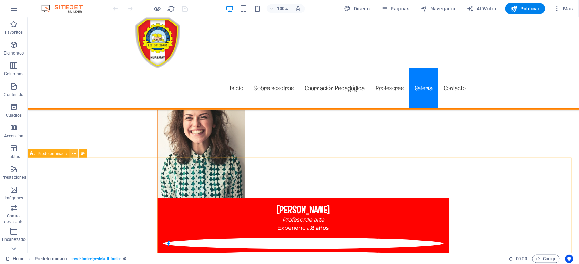
click at [73, 153] on icon at bounding box center [74, 153] width 4 height 7
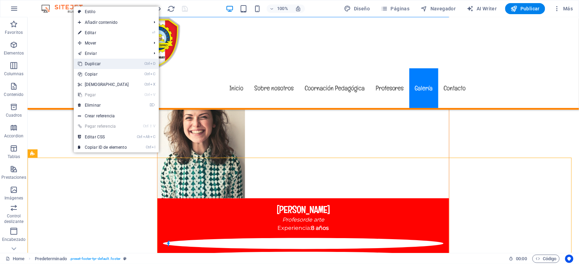
click at [102, 59] on link "Ctrl D Duplicar" at bounding box center [103, 64] width 59 height 10
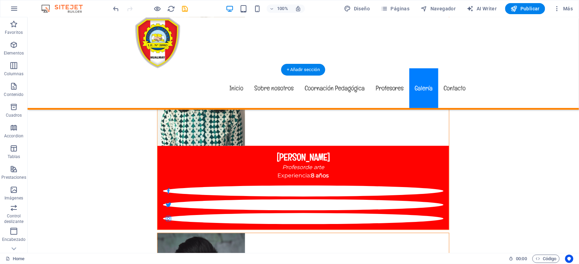
scroll to position [3427, 0]
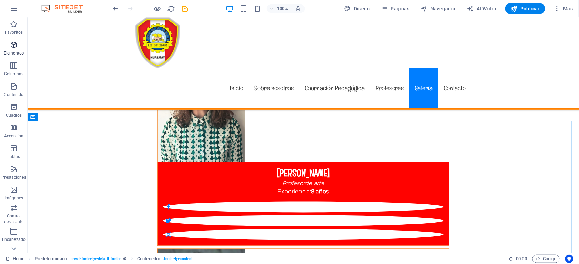
click at [13, 43] on icon "button" at bounding box center [14, 45] width 8 height 8
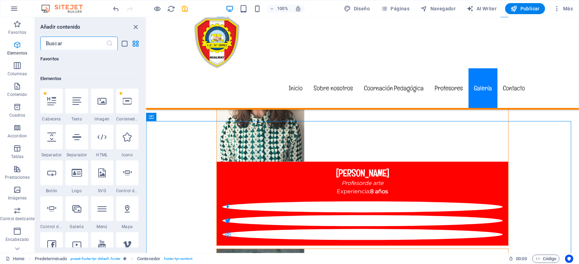
scroll to position [130, 0]
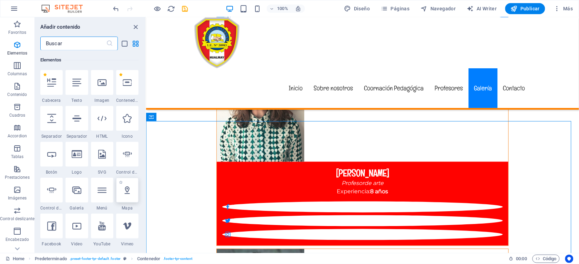
click at [128, 191] on icon at bounding box center [127, 189] width 9 height 9
select select "1"
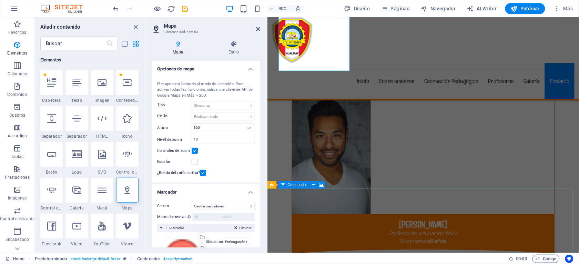
scroll to position [3789, 0]
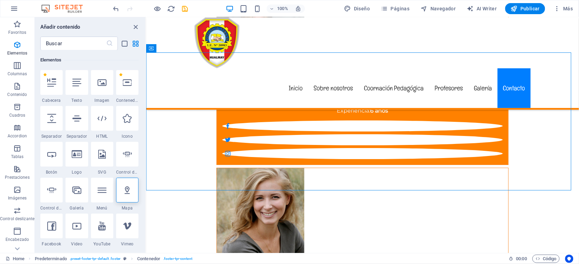
select select "px"
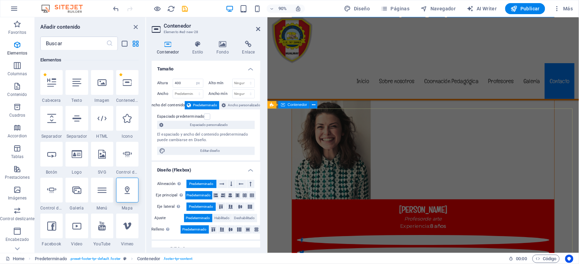
scroll to position [3427, 0]
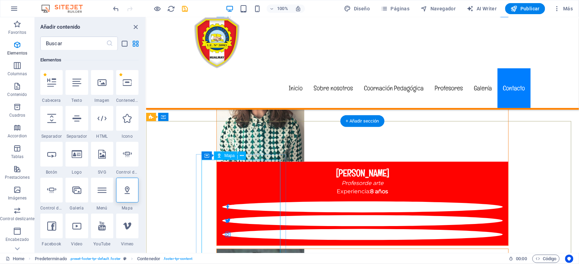
select select "1"
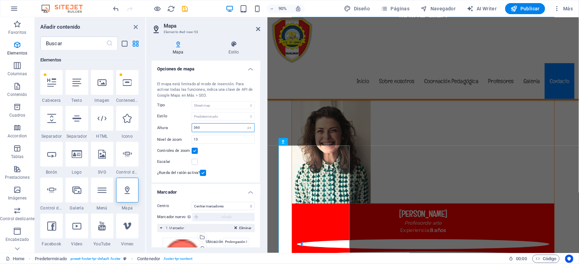
click at [212, 125] on input "360" at bounding box center [223, 127] width 62 height 8
click at [208, 141] on input "13" at bounding box center [223, 139] width 62 height 8
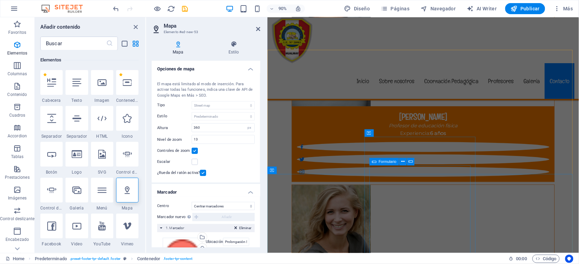
scroll to position [3737, 0]
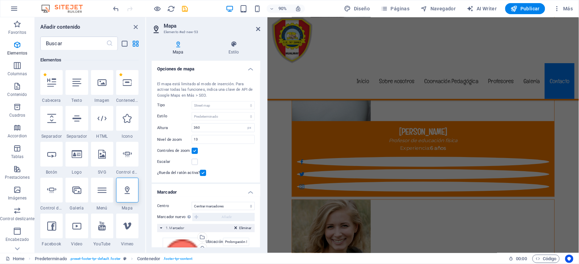
select select "px"
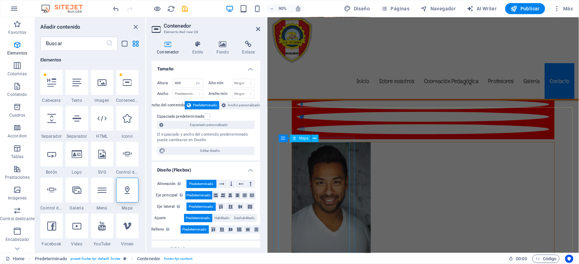
scroll to position [3427, 0]
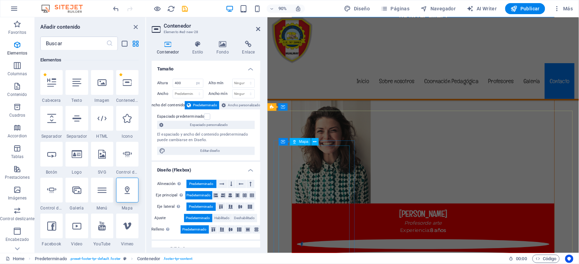
select select "1"
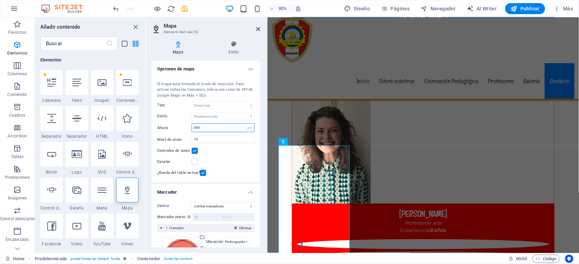
click at [200, 127] on input "360" at bounding box center [223, 127] width 62 height 8
type input "400"
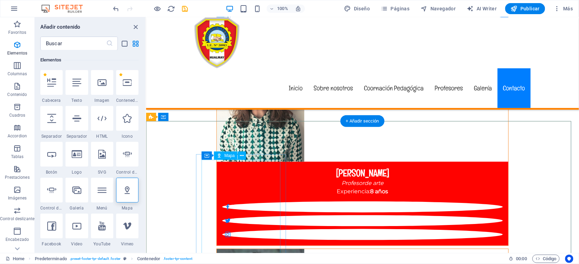
drag, startPoint x: 259, startPoint y: 192, endPoint x: 256, endPoint y: 176, distance: 16.4
click at [202, 151] on icon at bounding box center [201, 150] width 5 height 8
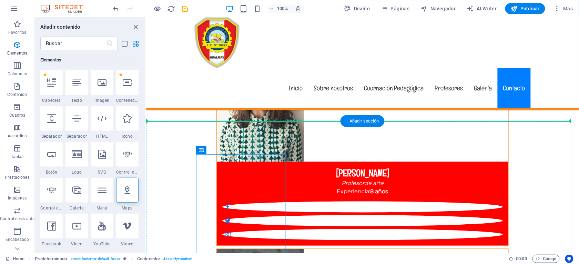
drag, startPoint x: 347, startPoint y: 168, endPoint x: 175, endPoint y: 134, distance: 175.6
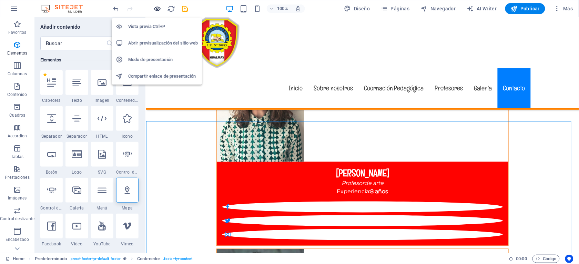
click at [155, 7] on icon "button" at bounding box center [158, 9] width 8 height 8
click at [157, 23] on h6 "Vista previa Ctrl+P" at bounding box center [163, 26] width 70 height 8
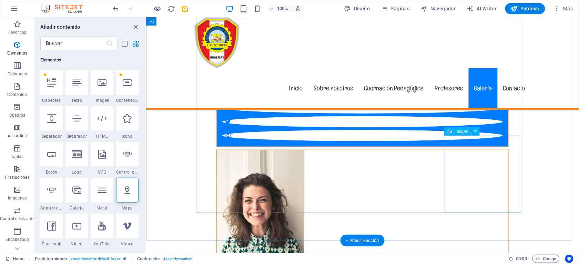
scroll to position [3411, 0]
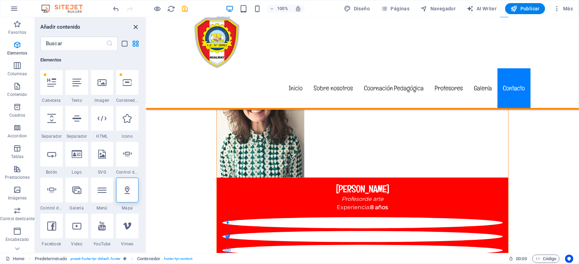
click at [137, 27] on icon "close panel" at bounding box center [136, 27] width 8 height 8
click at [135, 23] on icon "close panel" at bounding box center [136, 27] width 8 height 8
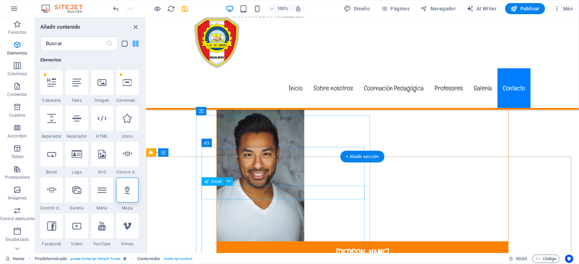
scroll to position [3359, 0]
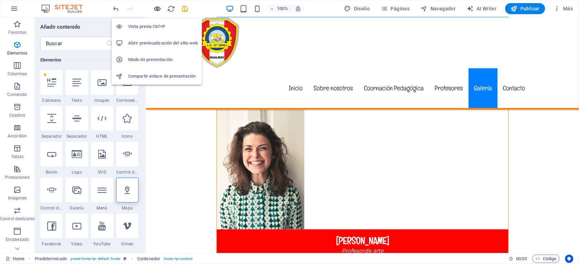
click at [157, 7] on icon "button" at bounding box center [158, 9] width 8 height 8
click at [155, 25] on h6 "Vista previa Ctrl+P" at bounding box center [163, 26] width 70 height 8
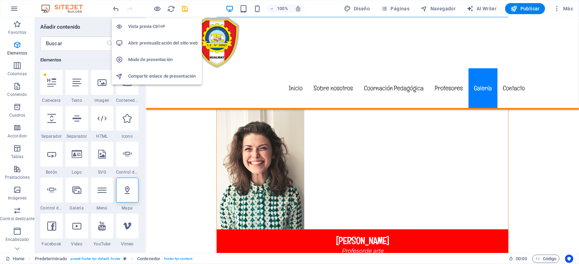
click at [155, 25] on h6 "Vista previa Ctrl+P" at bounding box center [163, 26] width 70 height 8
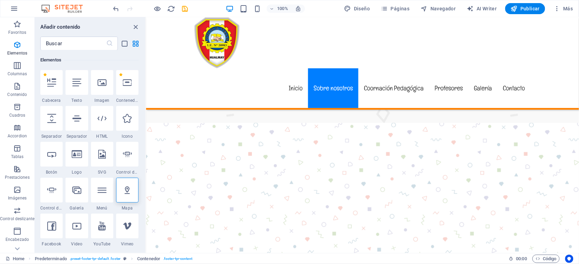
scroll to position [0, 0]
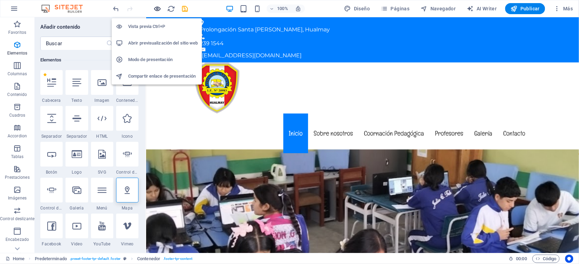
click at [157, 9] on icon "button" at bounding box center [158, 9] width 8 height 8
click at [153, 23] on h6 "Vista previa Ctrl+P" at bounding box center [163, 26] width 70 height 8
click at [153, 21] on li "Vista previa Ctrl+P" at bounding box center [157, 26] width 90 height 17
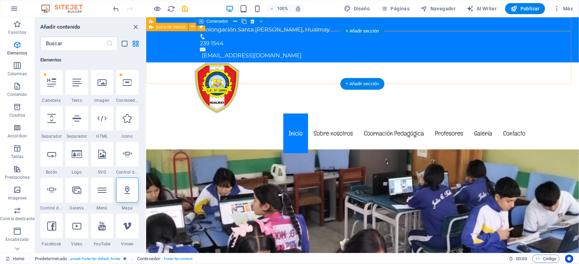
click at [545, 62] on div "Menú Inicio Sobre nosotros Coornación Pedagógica Profesores Galería Contacto" at bounding box center [362, 108] width 433 height 92
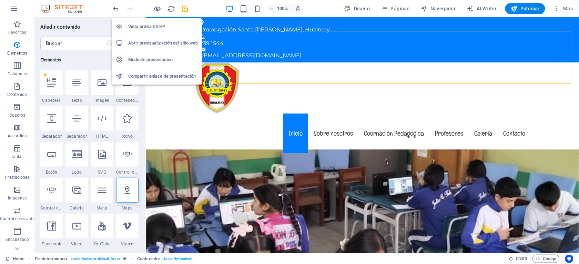
click at [146, 24] on h6 "Vista previa Ctrl+P" at bounding box center [163, 26] width 70 height 8
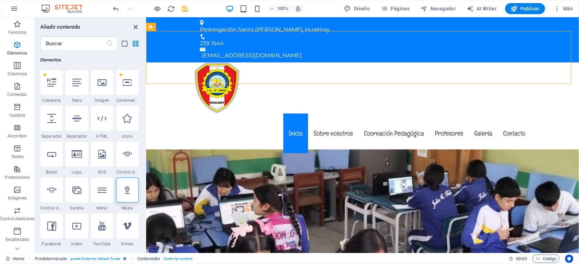
click at [134, 27] on icon "close panel" at bounding box center [136, 27] width 8 height 8
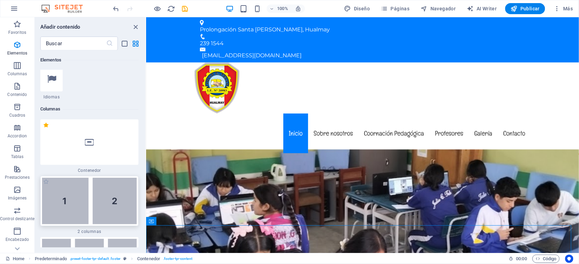
scroll to position [233, 0]
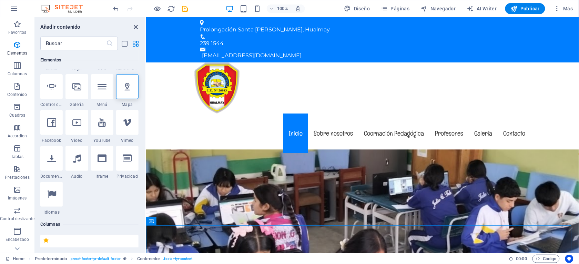
click at [135, 27] on icon "close panel" at bounding box center [136, 27] width 8 height 8
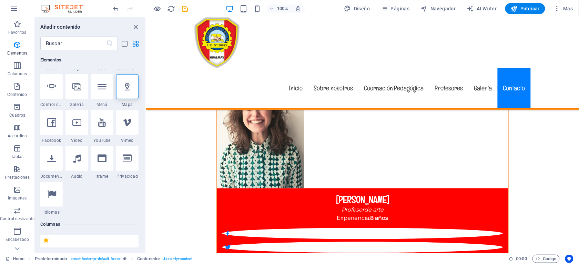
scroll to position [3463, 0]
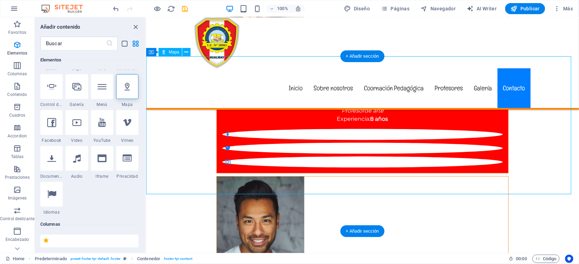
scroll to position [3515, 0]
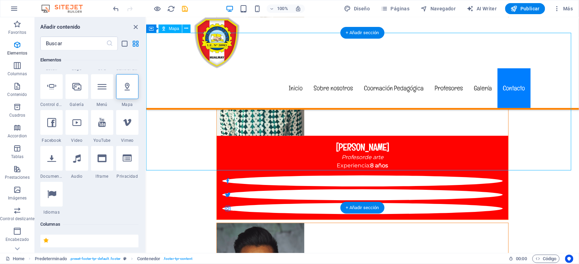
select select "1"
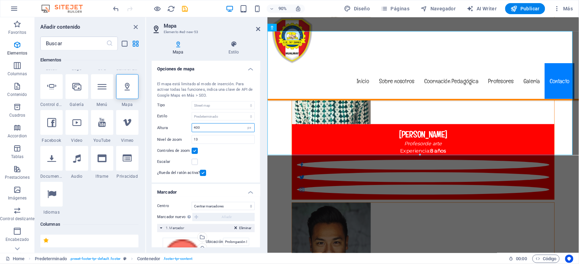
click at [203, 128] on input "400" at bounding box center [223, 127] width 62 height 8
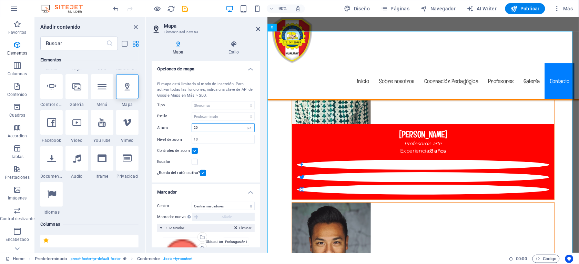
type input "2"
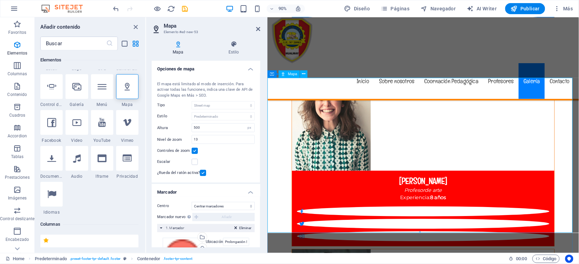
scroll to position [3618, 0]
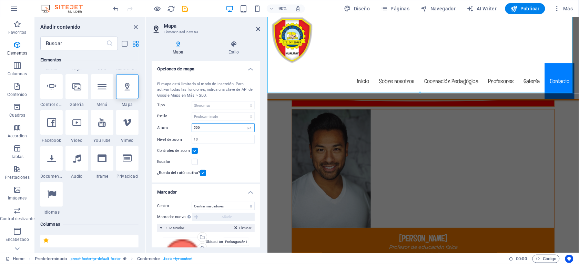
click at [202, 129] on input "500" at bounding box center [223, 127] width 62 height 8
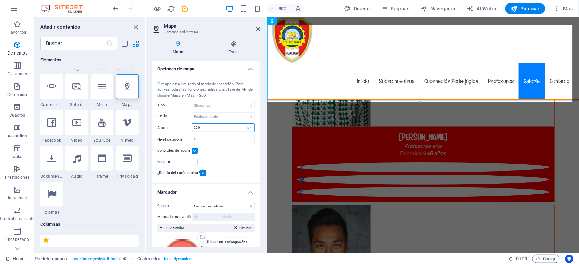
scroll to position [3442, 0]
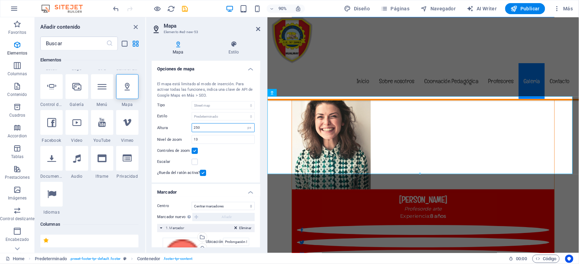
click at [196, 130] on input "250" at bounding box center [223, 127] width 62 height 8
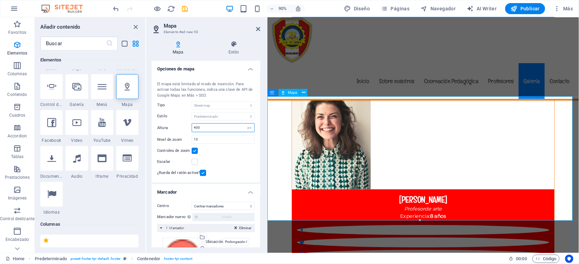
type input "400"
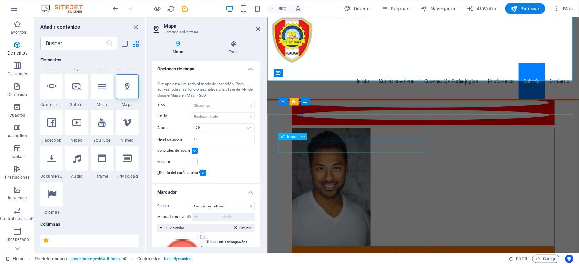
scroll to position [3494, 0]
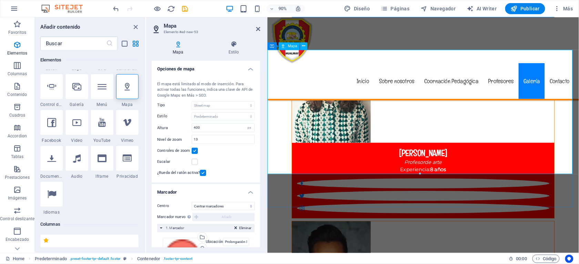
click at [189, 28] on h2 "Mapa" at bounding box center [212, 26] width 96 height 6
click at [258, 27] on icon at bounding box center [258, 29] width 4 height 6
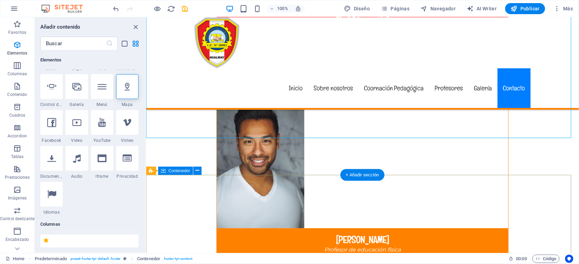
scroll to position [3546, 0]
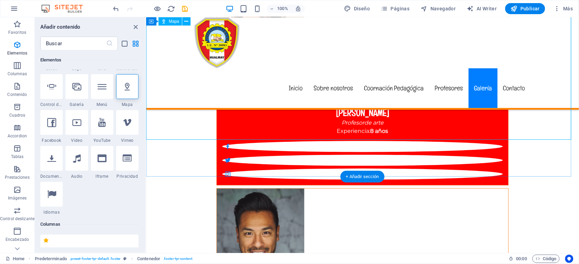
scroll to position [3442, 0]
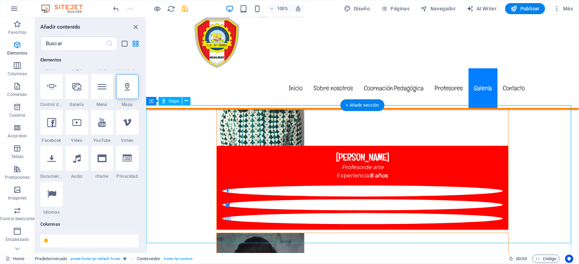
select select "1"
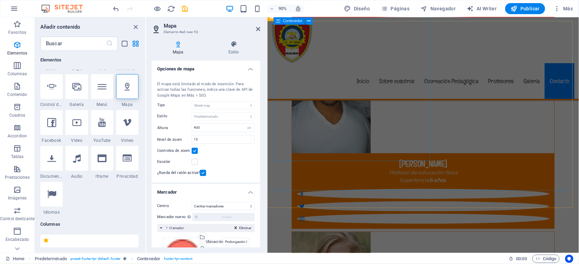
scroll to position [3856, 0]
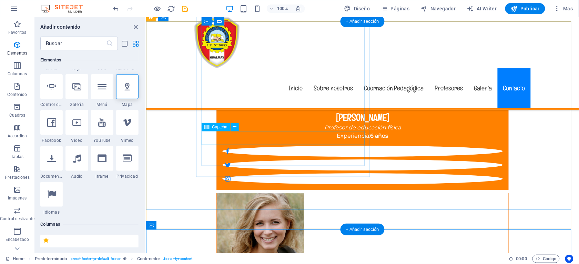
scroll to position [3494, 0]
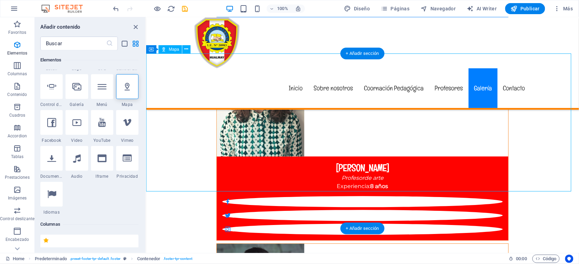
select select "1"
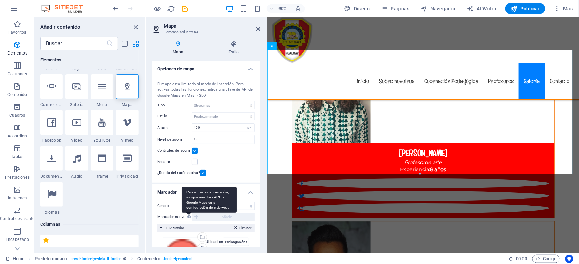
scroll to position [51, 0]
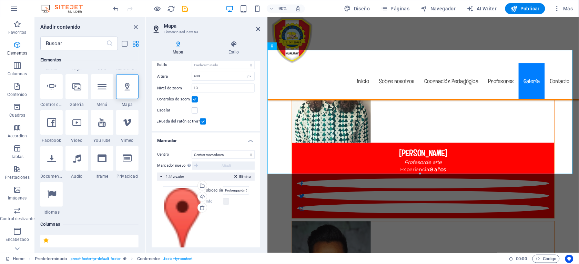
click at [15, 43] on icon "button" at bounding box center [17, 45] width 8 height 8
click at [257, 29] on icon at bounding box center [258, 29] width 4 height 6
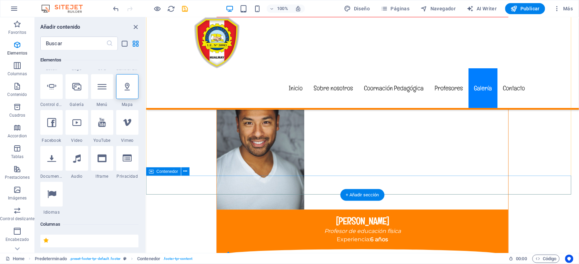
scroll to position [3442, 0]
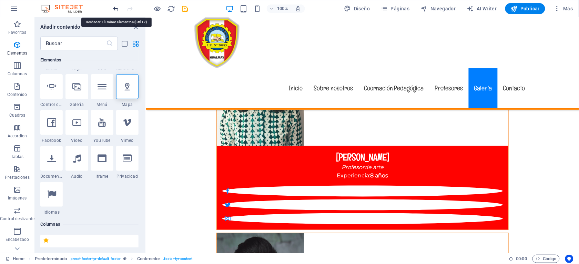
click at [113, 7] on icon "undo" at bounding box center [116, 9] width 8 height 8
click at [115, 7] on icon "undo" at bounding box center [116, 9] width 8 height 8
click at [115, 8] on icon "undo" at bounding box center [116, 9] width 8 height 8
click at [122, 8] on div at bounding box center [150, 8] width 77 height 11
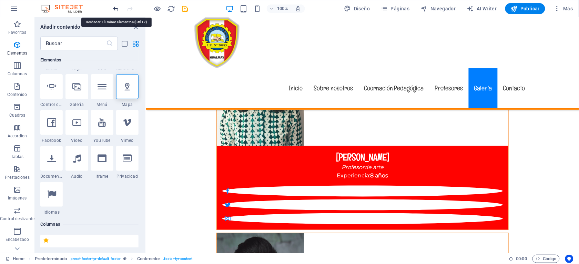
click at [118, 7] on icon "undo" at bounding box center [116, 9] width 8 height 8
click at [171, 7] on icon "reload" at bounding box center [171, 9] width 8 height 8
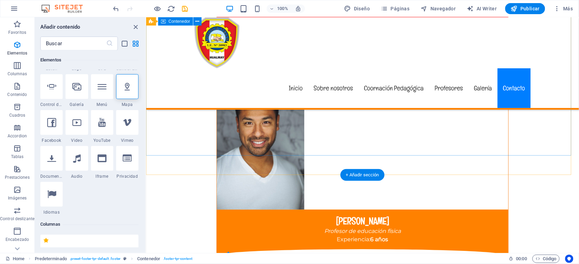
scroll to position [3701, 0]
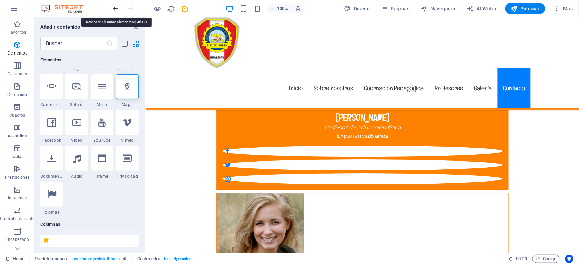
click at [115, 6] on icon "undo" at bounding box center [116, 9] width 8 height 8
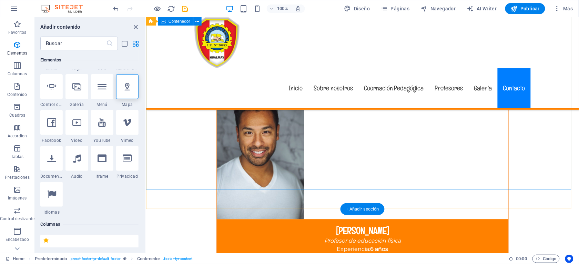
scroll to position [3583, 0]
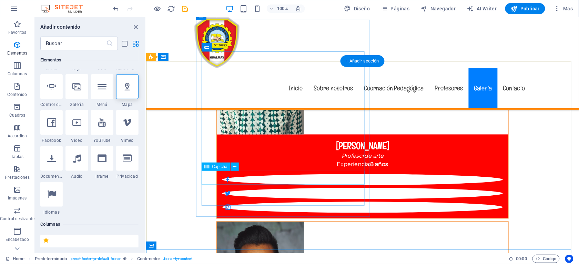
scroll to position [3428, 0]
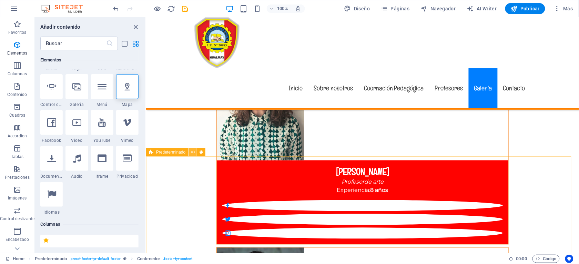
click at [191, 152] on icon at bounding box center [193, 152] width 4 height 7
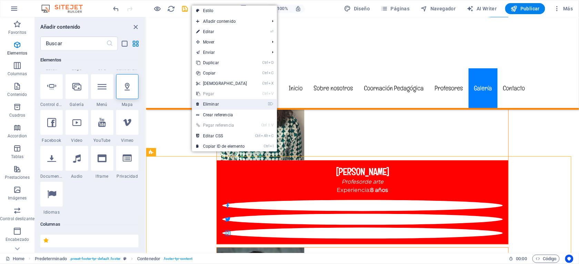
click at [226, 104] on link "⌦ Eliminar" at bounding box center [221, 104] width 59 height 10
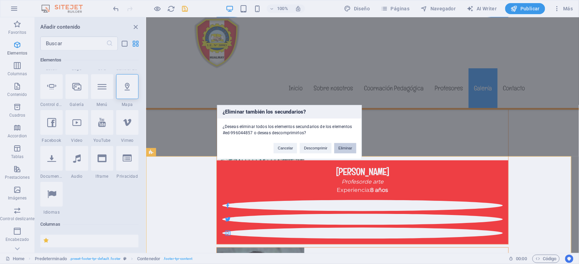
click at [348, 150] on button "Eliminar" at bounding box center [345, 148] width 22 height 10
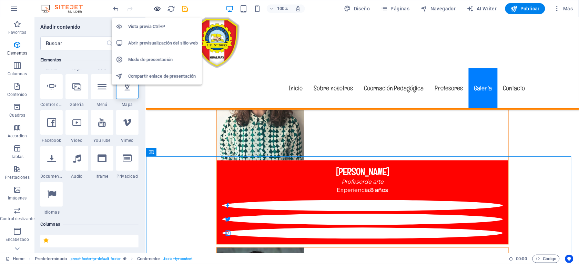
click at [159, 11] on icon "button" at bounding box center [158, 9] width 8 height 8
click at [152, 29] on h6 "Vista previa Ctrl+P" at bounding box center [163, 26] width 70 height 8
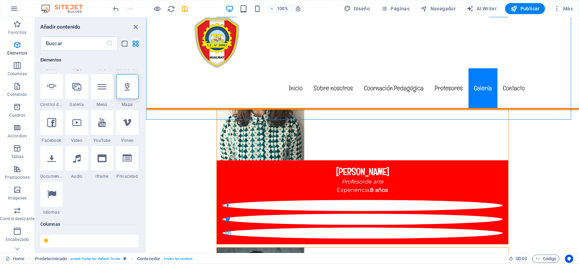
click at [184, 3] on div at bounding box center [150, 8] width 77 height 11
click at [186, 9] on icon "save" at bounding box center [185, 9] width 8 height 8
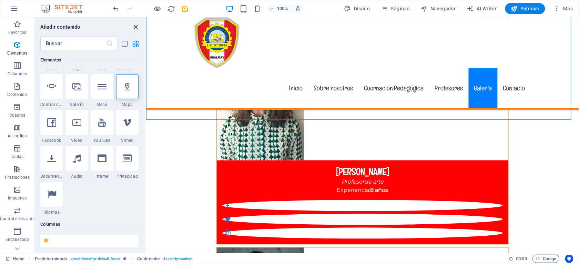
click at [135, 24] on icon "close panel" at bounding box center [136, 27] width 8 height 8
click at [184, 9] on icon "save" at bounding box center [185, 9] width 8 height 8
click at [183, 8] on icon "save" at bounding box center [185, 9] width 8 height 8
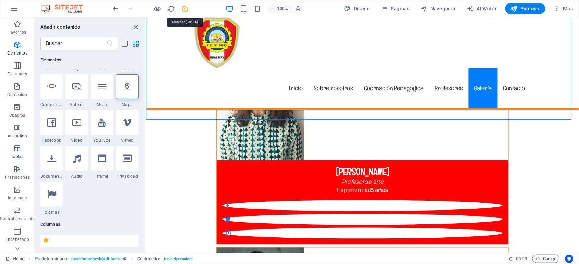
click at [183, 8] on icon "save" at bounding box center [185, 9] width 8 height 8
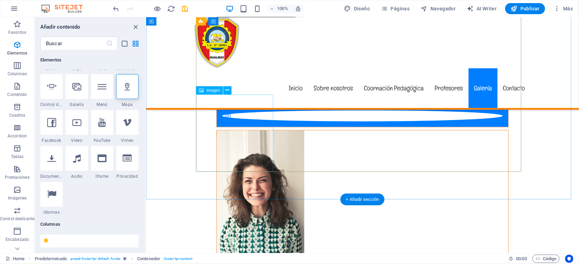
scroll to position [3324, 0]
